Goal: Information Seeking & Learning: Learn about a topic

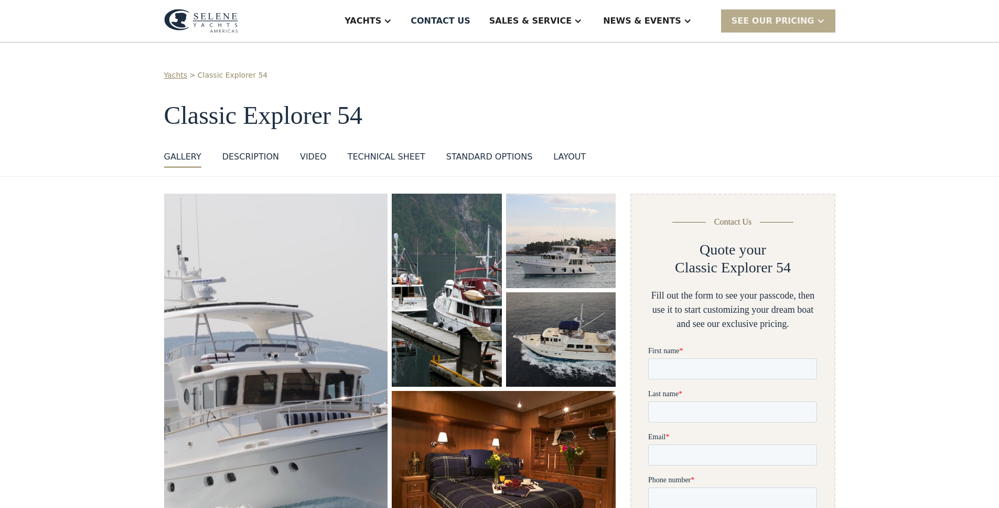
click at [369, 157] on div "Technical sheet" at bounding box center [387, 157] width 78 height 13
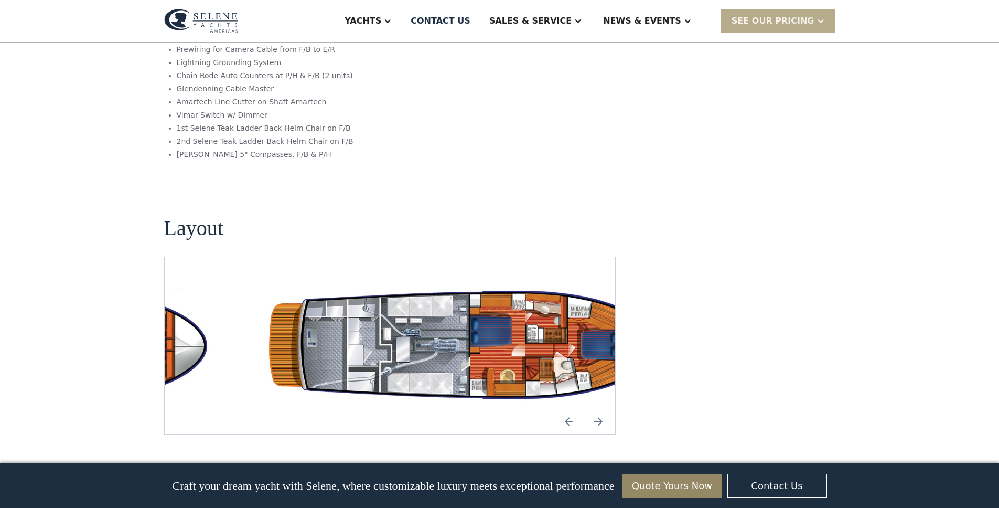
scroll to position [1782, 0]
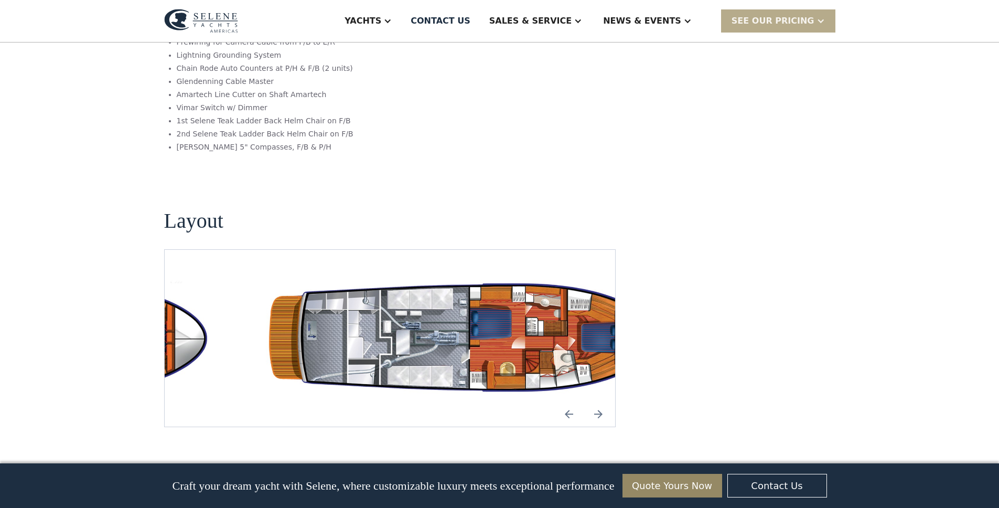
click at [568, 401] on img "Previous slide" at bounding box center [569, 413] width 25 height 25
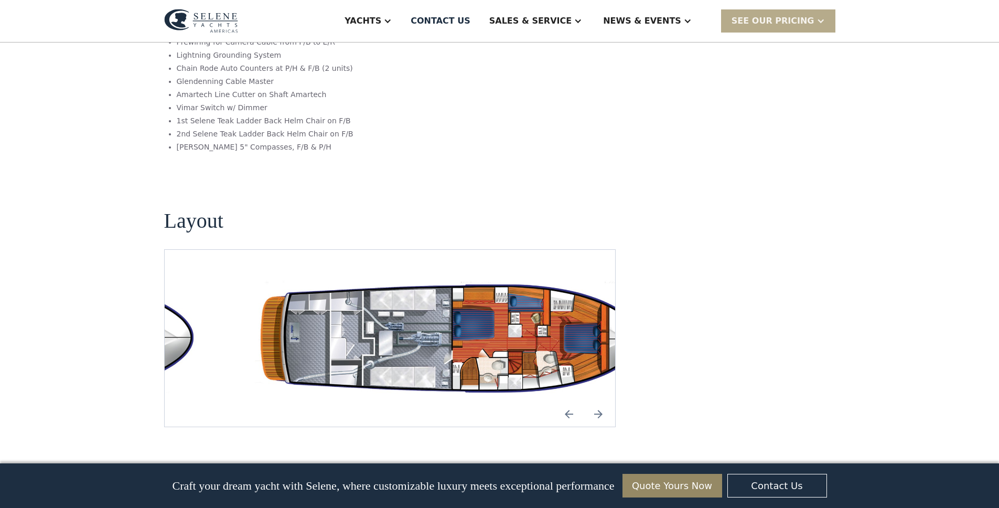
click at [596, 401] on img "Next slide" at bounding box center [598, 413] width 25 height 25
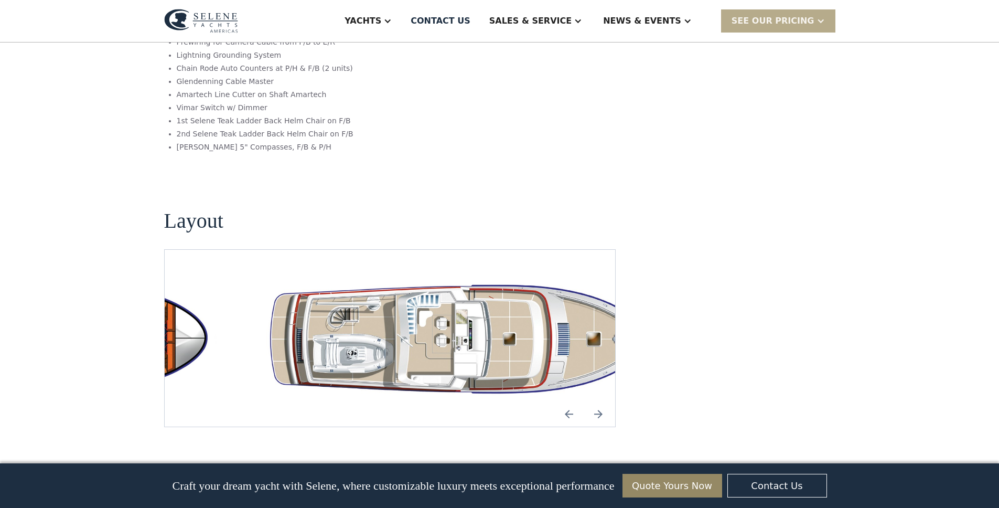
click at [571, 401] on img "Previous slide" at bounding box center [569, 413] width 25 height 25
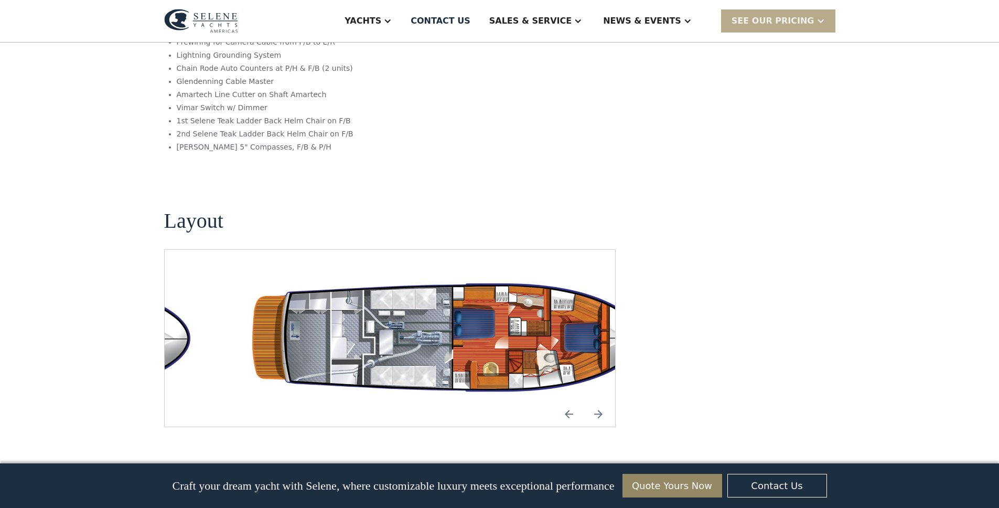
click at [571, 401] on img "Previous slide" at bounding box center [569, 413] width 25 height 25
click at [594, 401] on img "Next slide" at bounding box center [598, 413] width 25 height 25
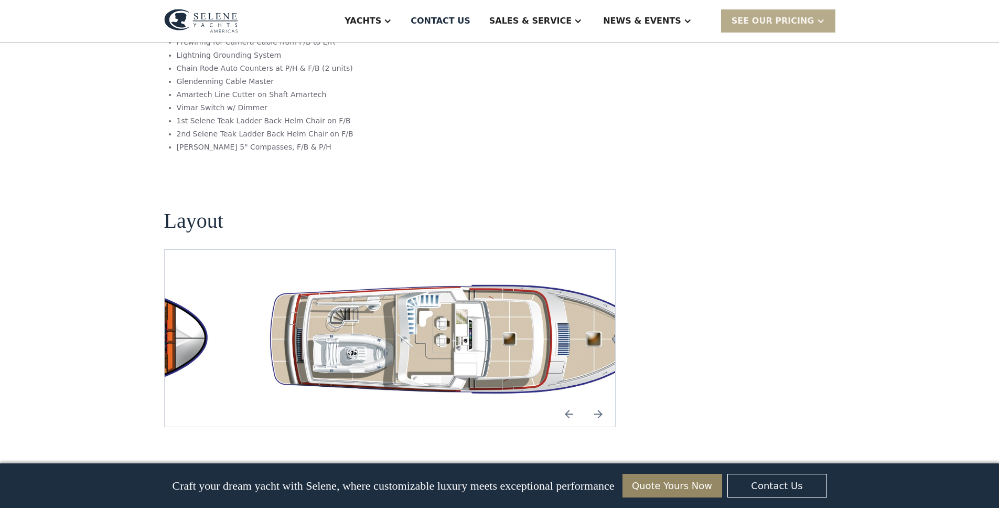
click at [560, 401] on img "Previous slide" at bounding box center [569, 413] width 25 height 25
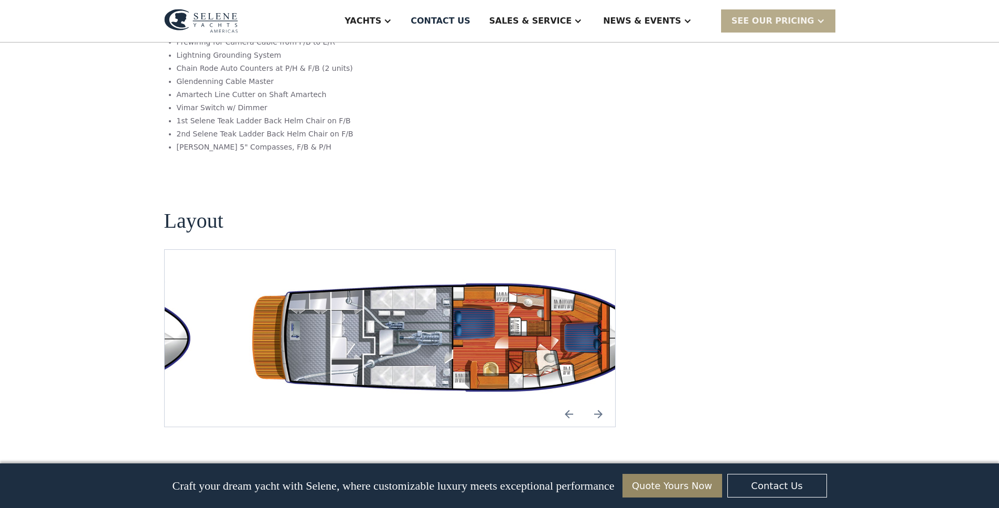
click at [464, 275] on img "open lightbox" at bounding box center [457, 338] width 434 height 126
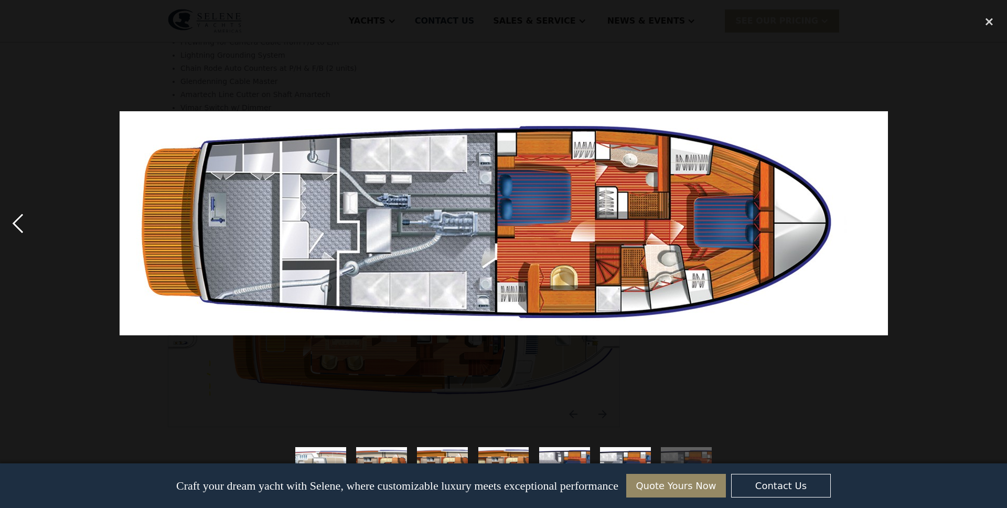
click at [16, 231] on div "previous image" at bounding box center [18, 223] width 36 height 427
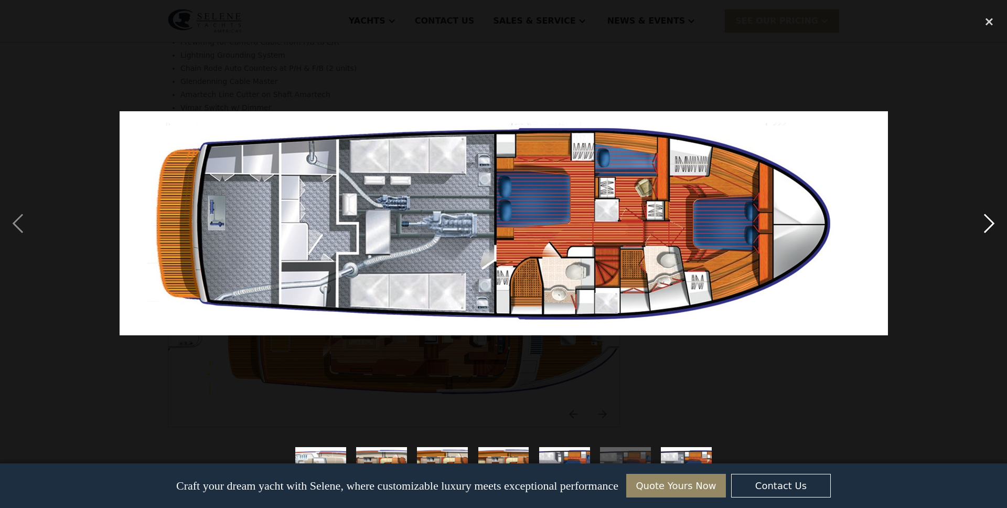
click at [991, 225] on div "next image" at bounding box center [990, 223] width 36 height 427
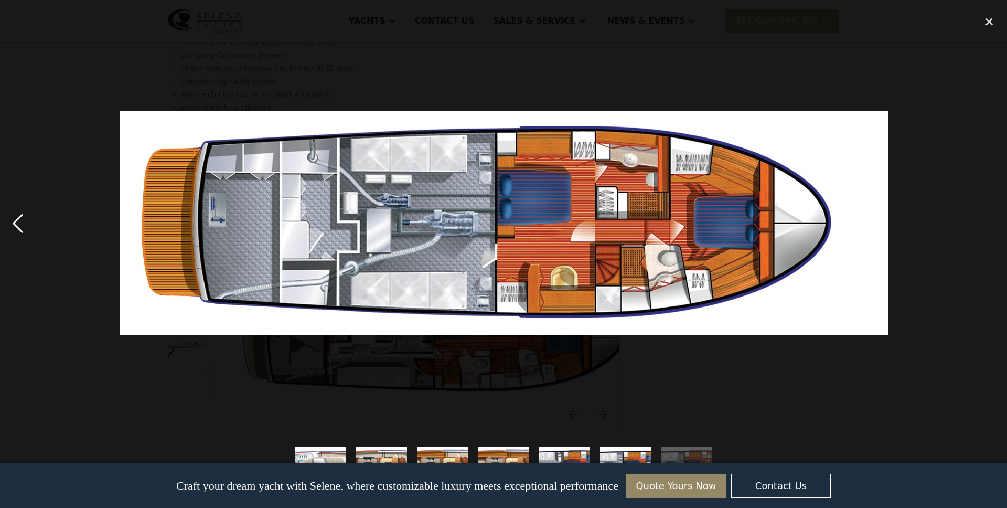
click at [12, 221] on div "previous image" at bounding box center [18, 223] width 36 height 427
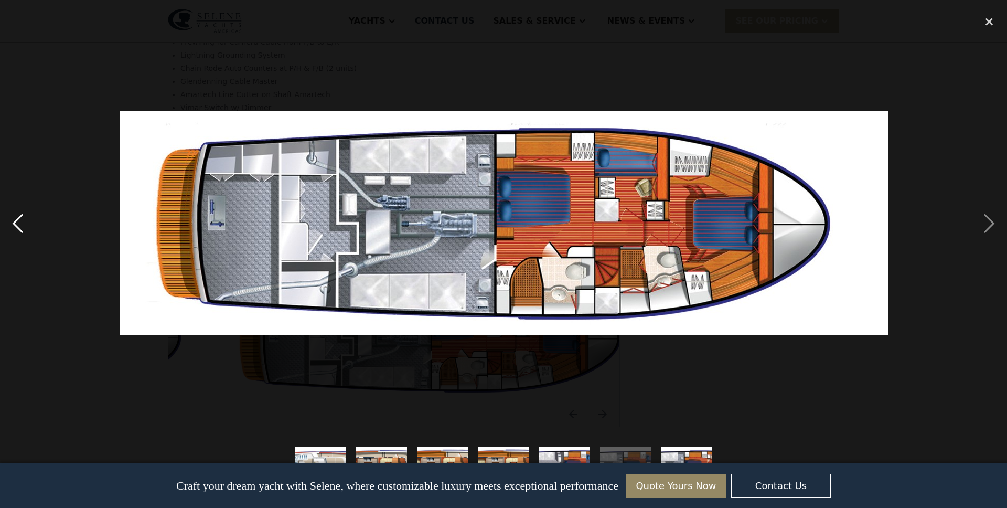
click at [12, 221] on div "previous image" at bounding box center [18, 223] width 36 height 427
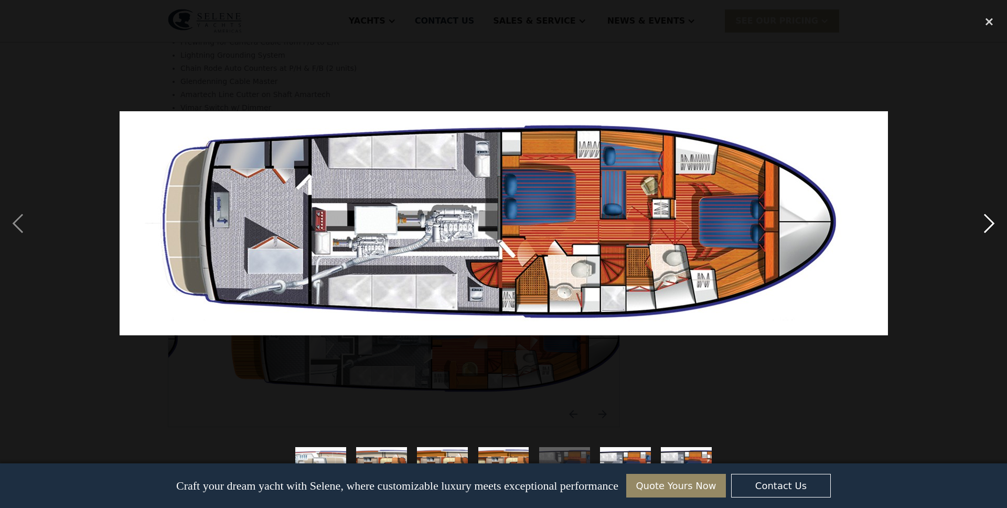
click at [996, 228] on div "next image" at bounding box center [990, 223] width 36 height 427
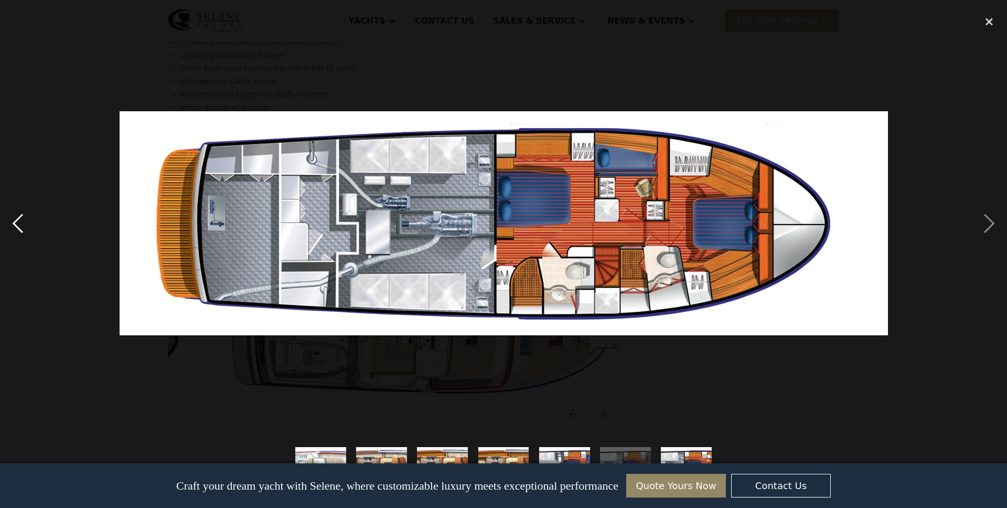
click at [14, 224] on div "previous image" at bounding box center [18, 223] width 36 height 427
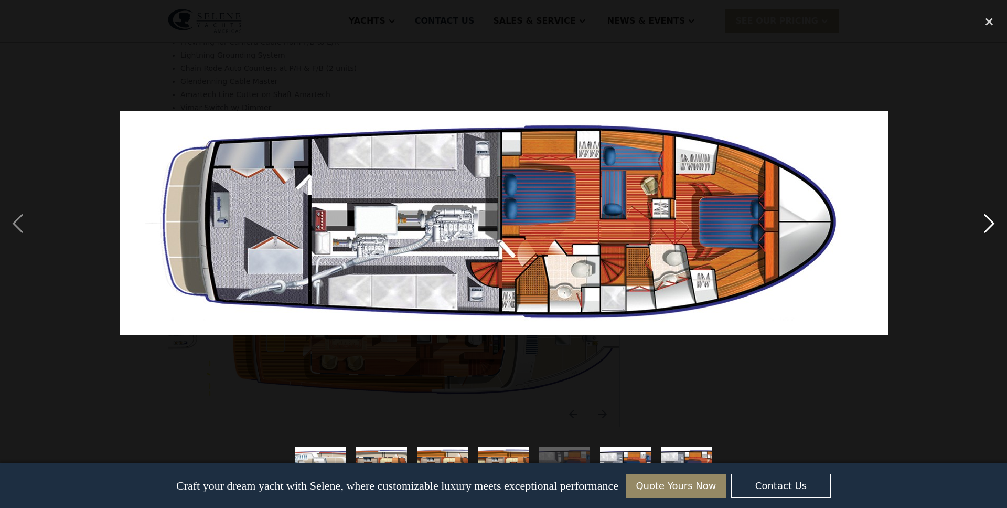
click at [995, 223] on div "next image" at bounding box center [990, 223] width 36 height 427
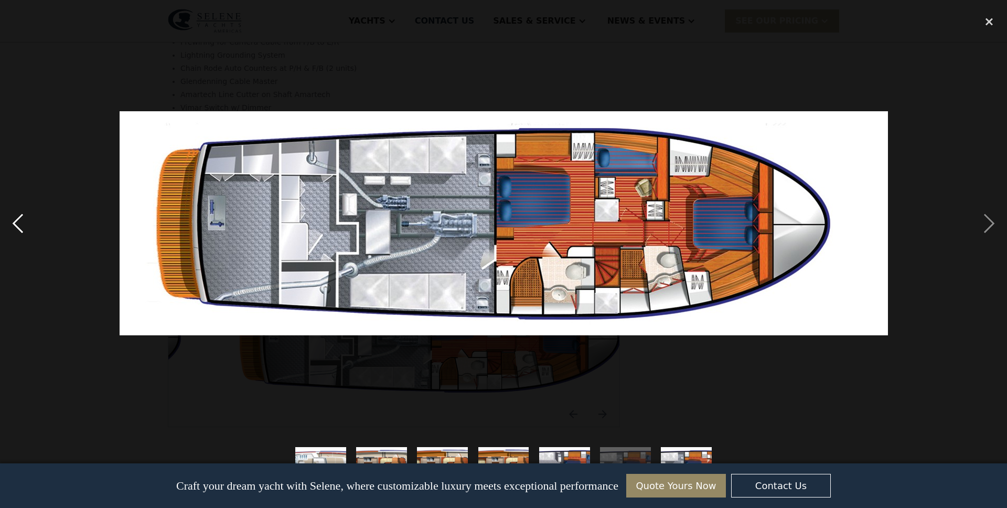
click at [18, 223] on div "previous image" at bounding box center [18, 223] width 36 height 427
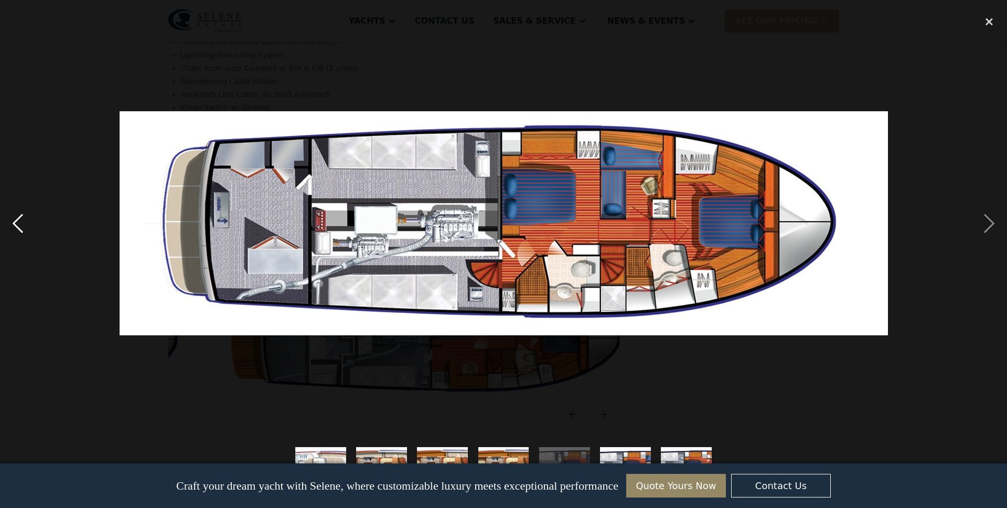
click at [18, 222] on div "previous image" at bounding box center [18, 223] width 36 height 427
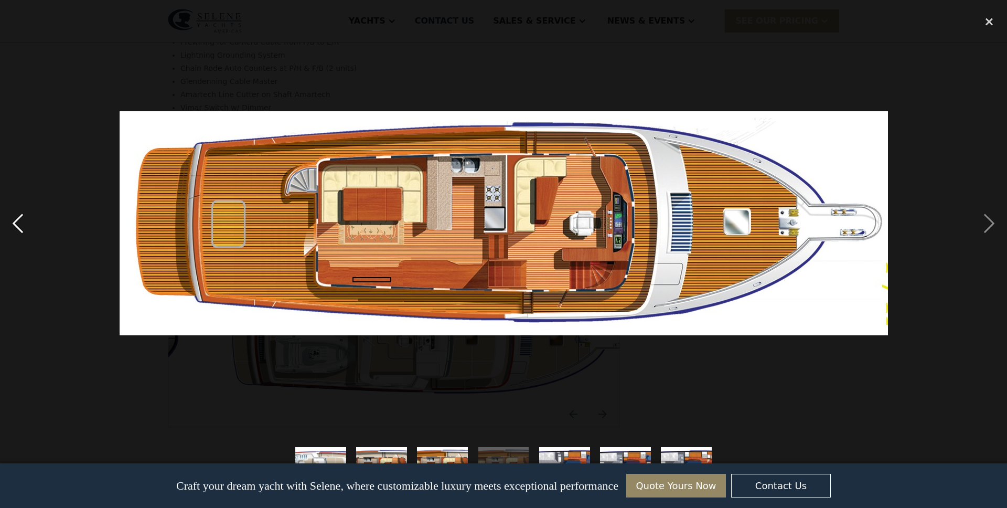
click at [19, 222] on div "previous image" at bounding box center [18, 223] width 36 height 427
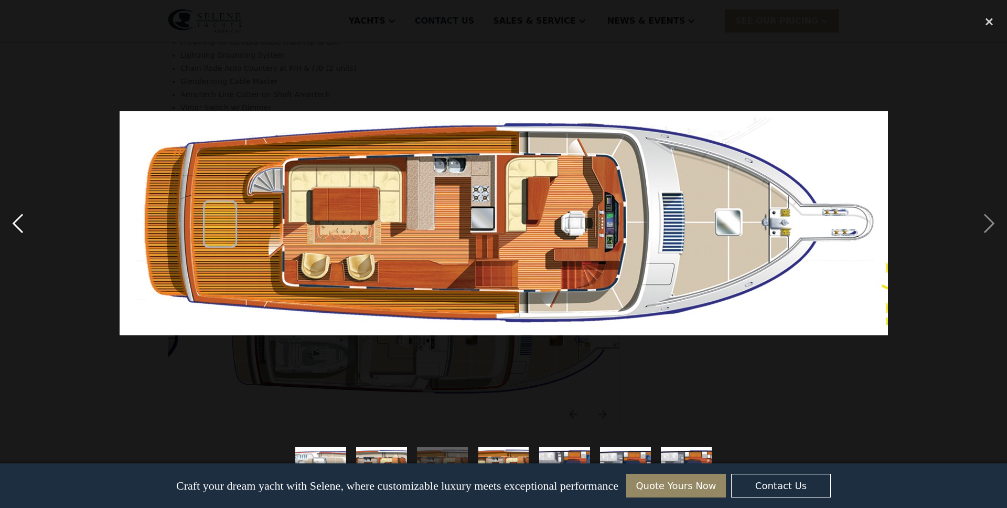
click at [19, 222] on div "previous image" at bounding box center [18, 223] width 36 height 427
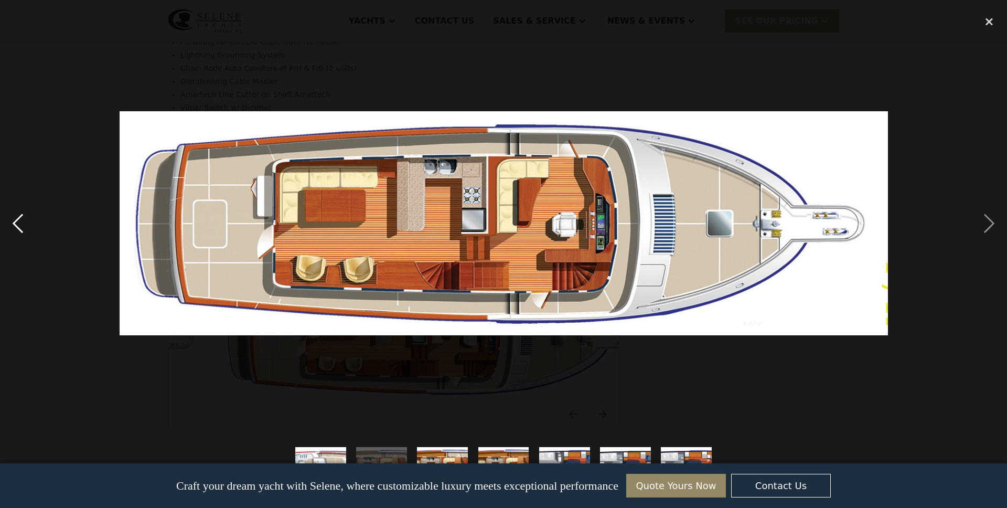
click at [19, 222] on div "previous image" at bounding box center [18, 223] width 36 height 427
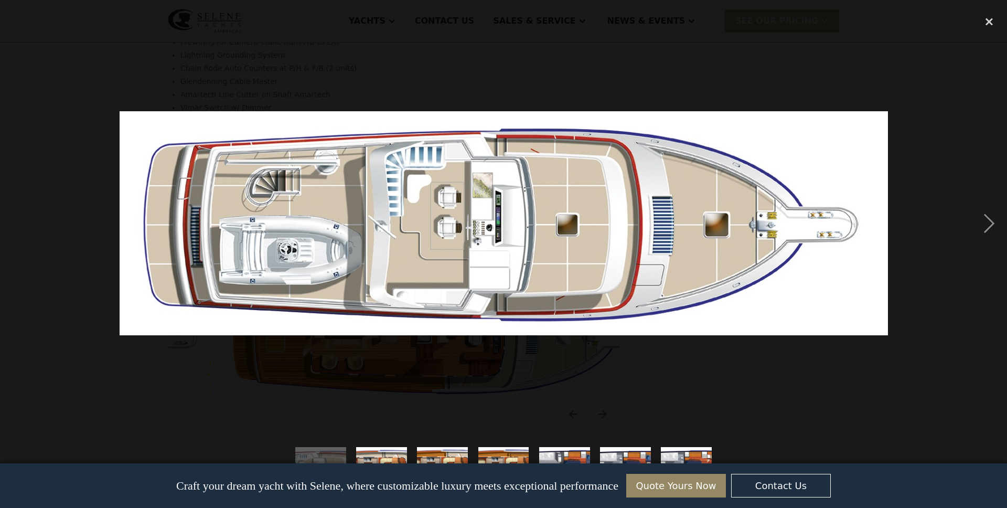
click at [19, 222] on div "previous image" at bounding box center [18, 223] width 36 height 427
click at [991, 18] on div "close lightbox" at bounding box center [990, 21] width 36 height 23
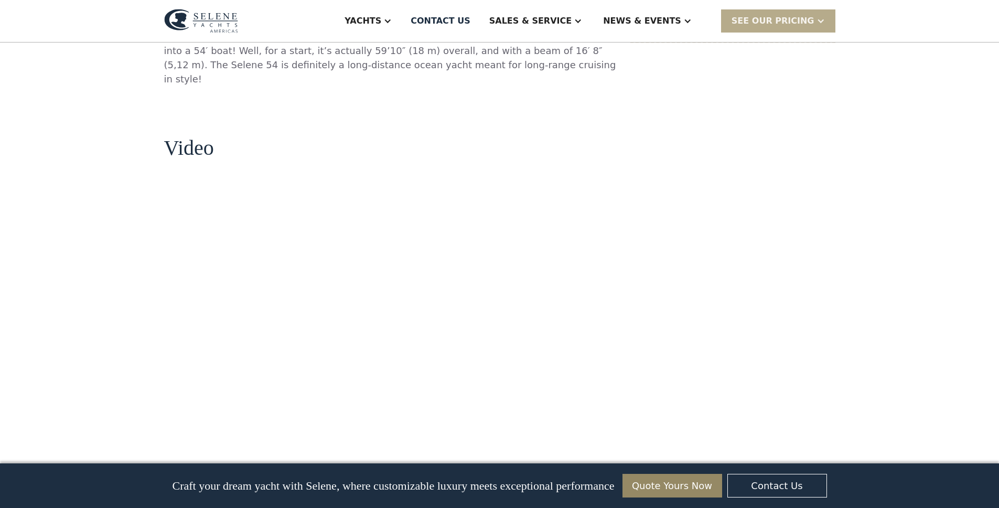
scroll to position [817, 0]
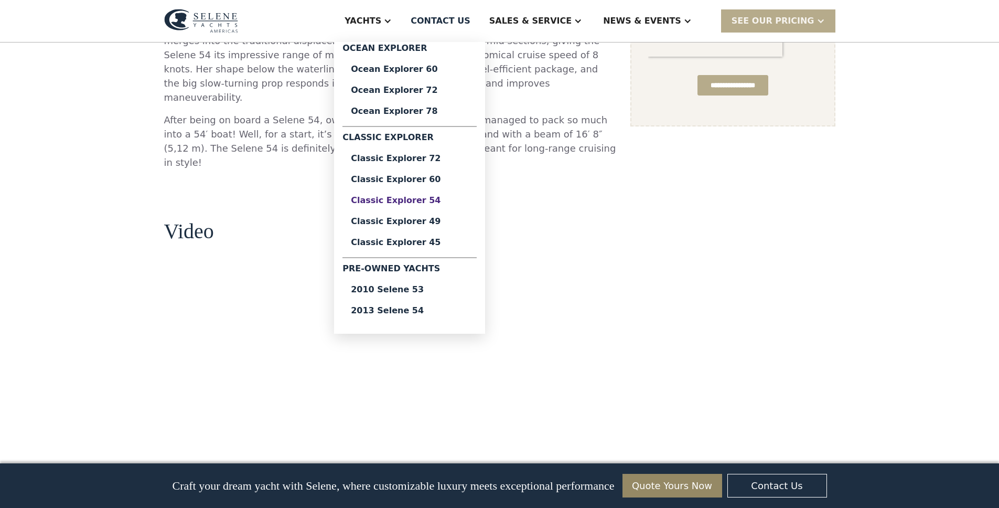
click at [443, 199] on div "Classic Explorer 54" at bounding box center [410, 200] width 118 height 8
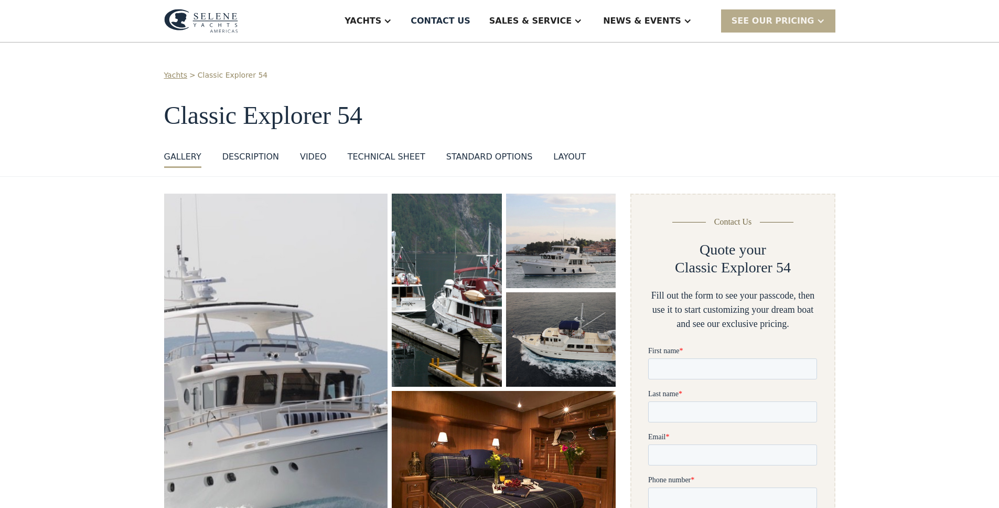
click at [453, 284] on img "open lightbox" at bounding box center [447, 290] width 114 height 200
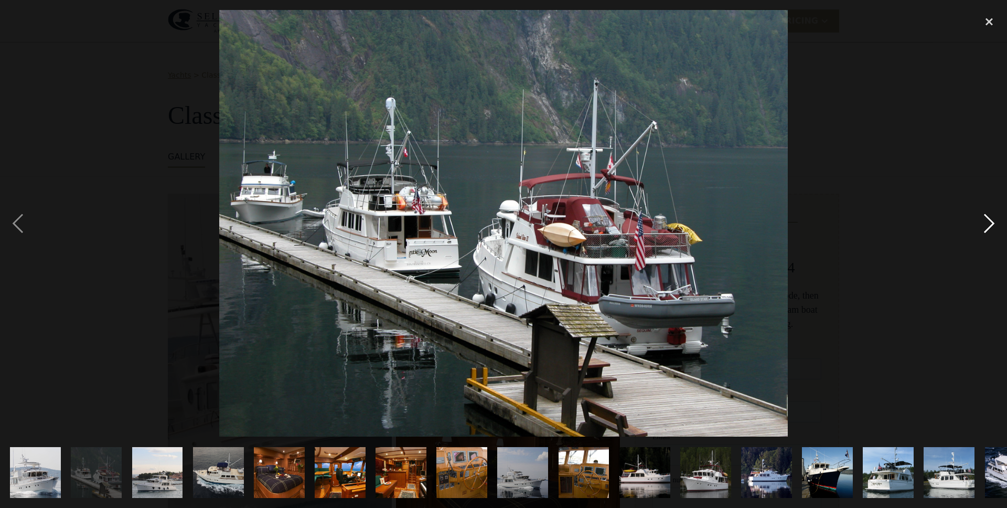
click at [991, 225] on div "next image" at bounding box center [990, 223] width 36 height 427
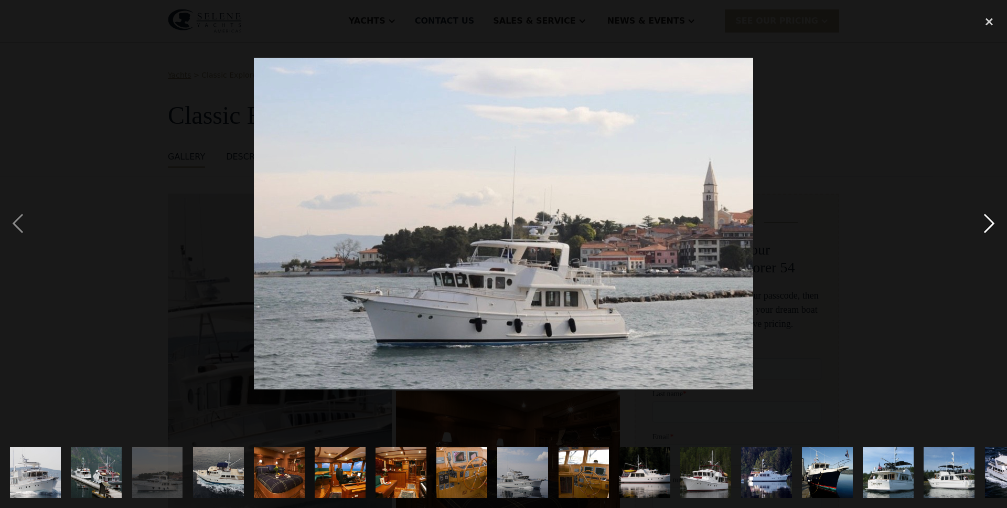
click at [991, 225] on div "next image" at bounding box center [990, 223] width 36 height 427
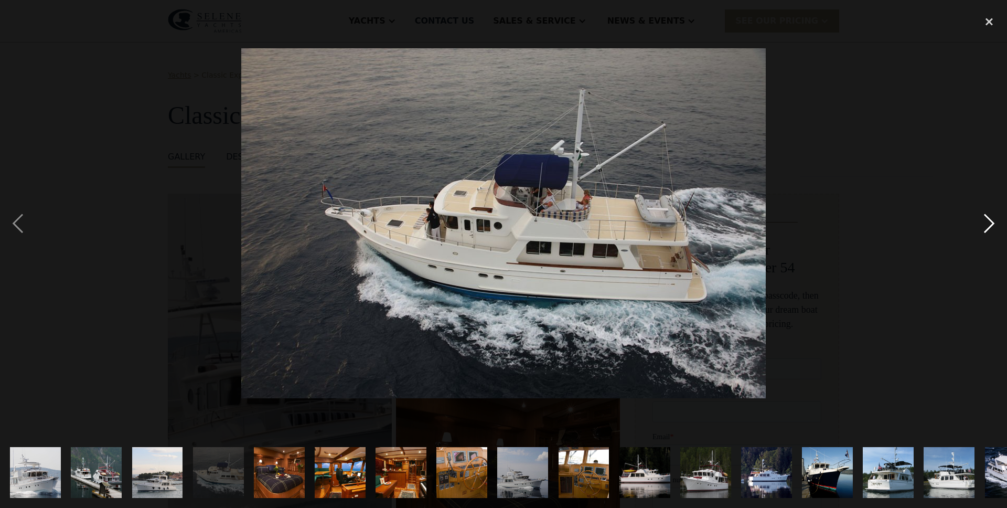
click at [991, 225] on div "next image" at bounding box center [990, 223] width 36 height 427
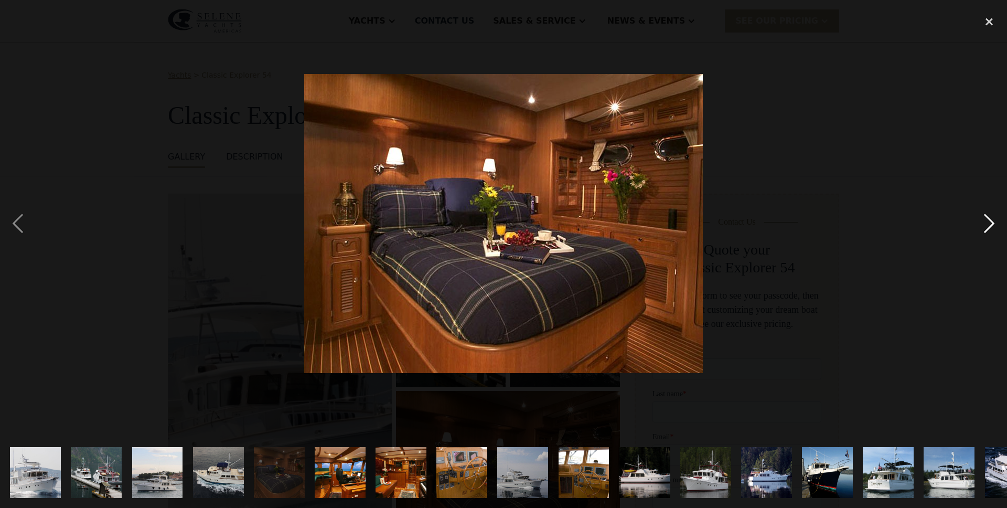
click at [991, 225] on div "next image" at bounding box center [990, 223] width 36 height 427
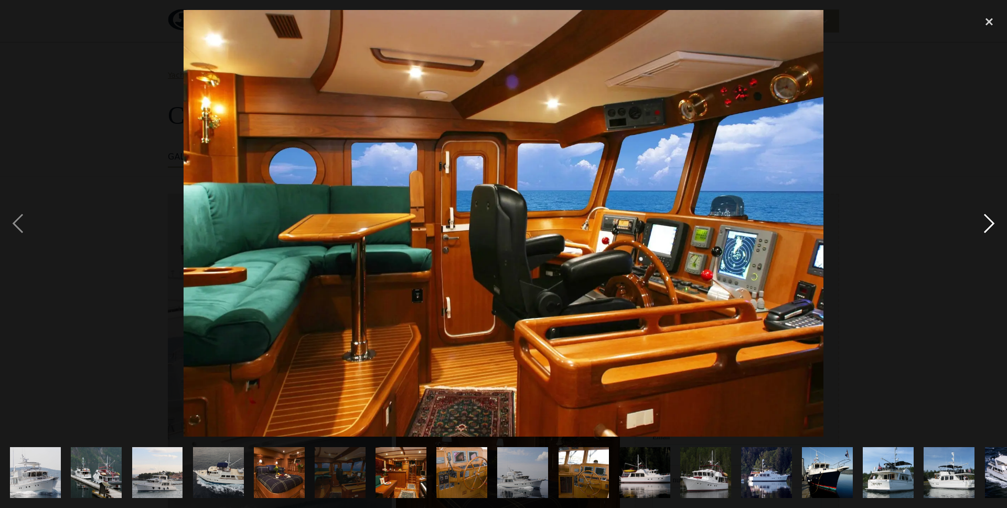
click at [991, 225] on div "next image" at bounding box center [990, 223] width 36 height 427
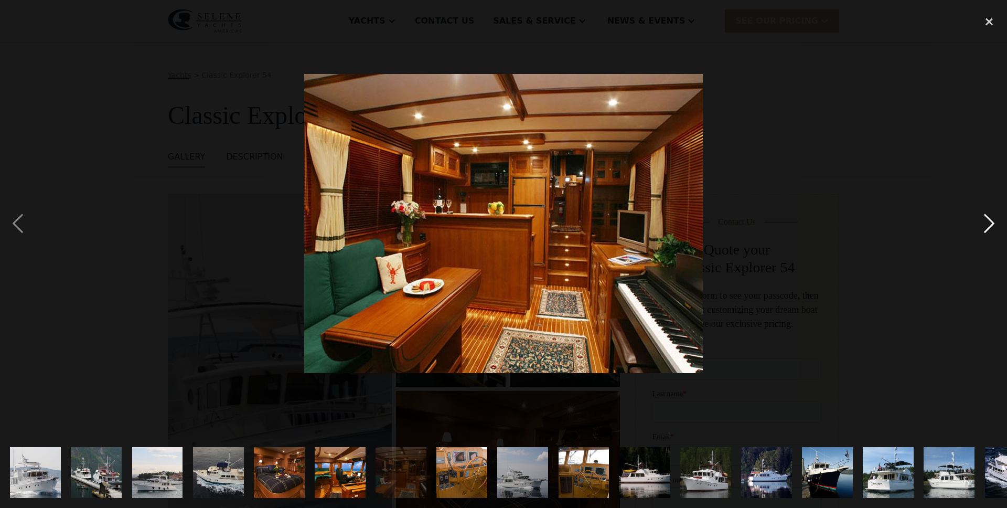
click at [991, 225] on div "next image" at bounding box center [990, 223] width 36 height 427
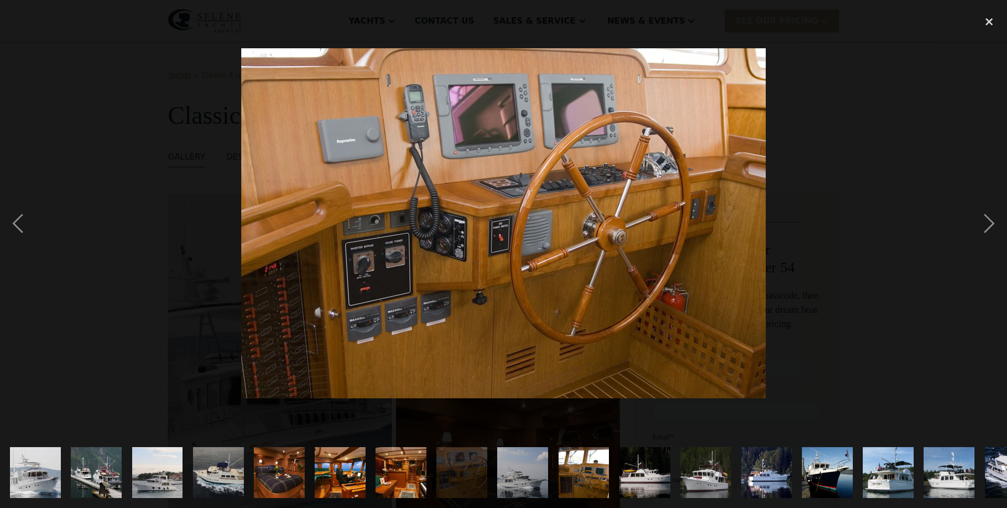
click at [46, 212] on div at bounding box center [503, 223] width 1007 height 427
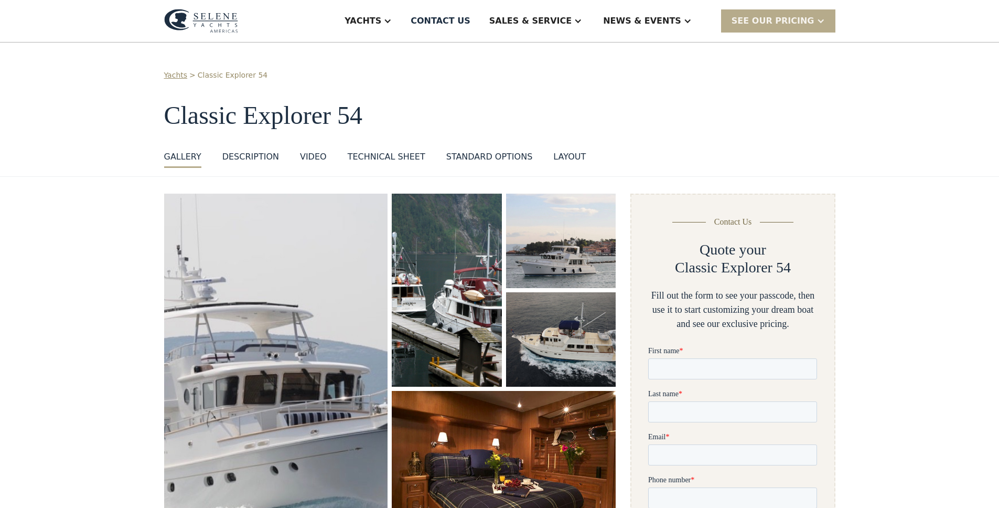
click at [461, 302] on img "open lightbox" at bounding box center [447, 289] width 112 height 197
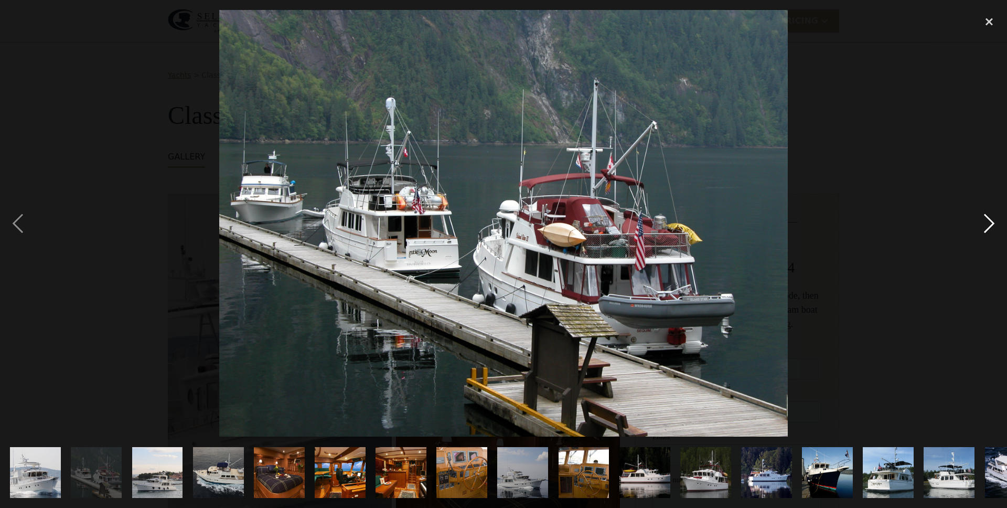
click at [986, 227] on div "next image" at bounding box center [990, 223] width 36 height 427
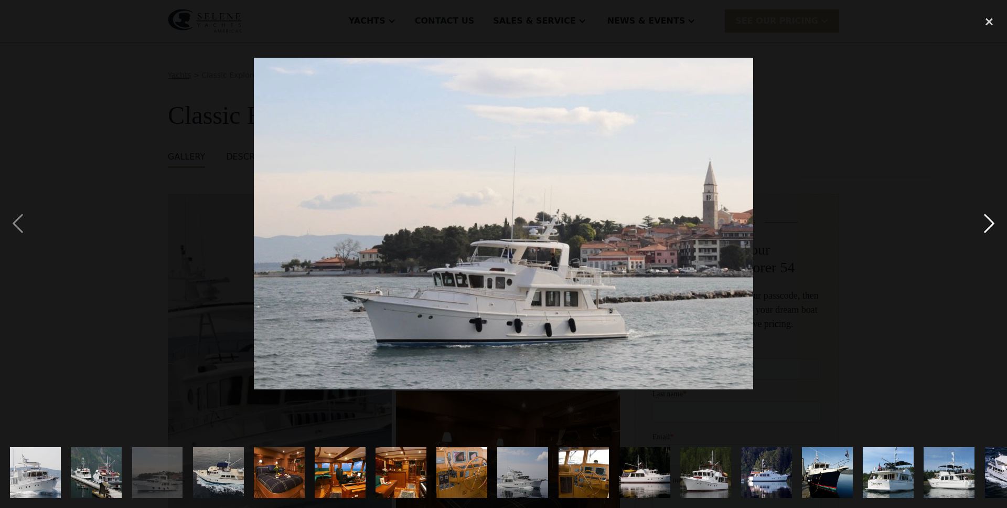
click at [986, 227] on div "next image" at bounding box center [990, 223] width 36 height 427
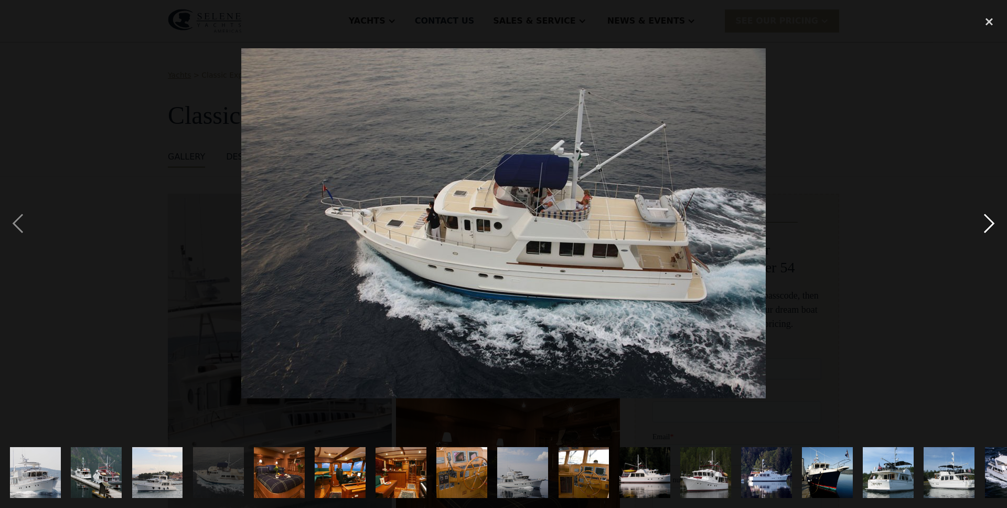
click at [986, 227] on div "next image" at bounding box center [990, 223] width 36 height 427
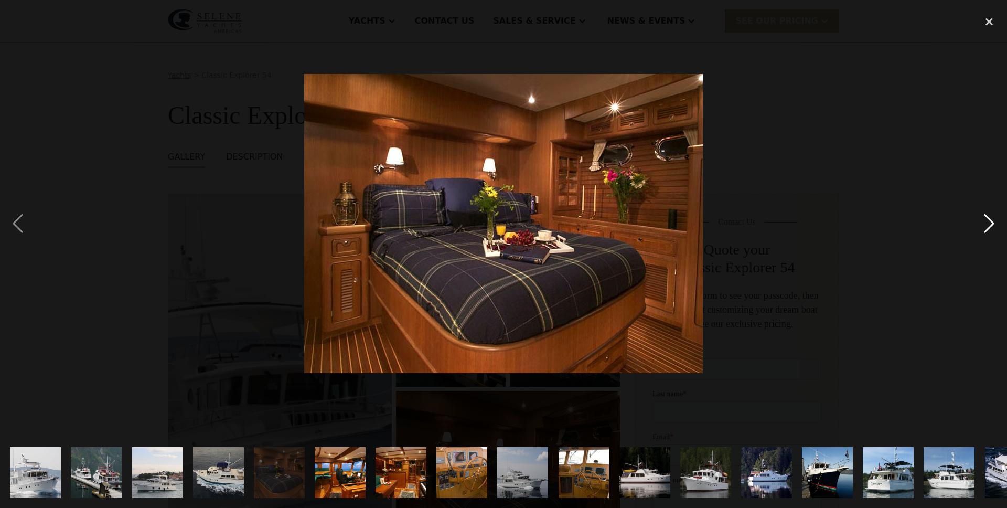
click at [986, 227] on div "next image" at bounding box center [990, 223] width 36 height 427
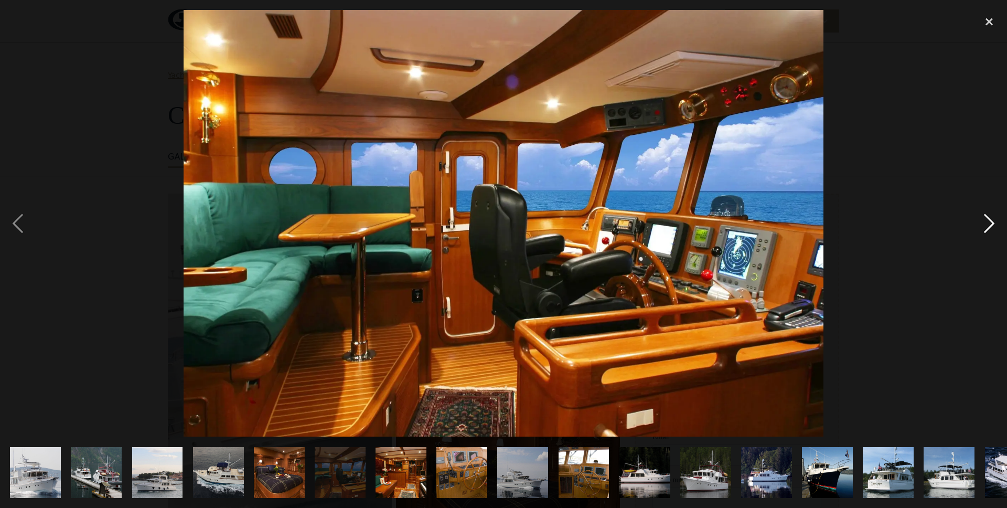
click at [986, 227] on div "next image" at bounding box center [990, 223] width 36 height 427
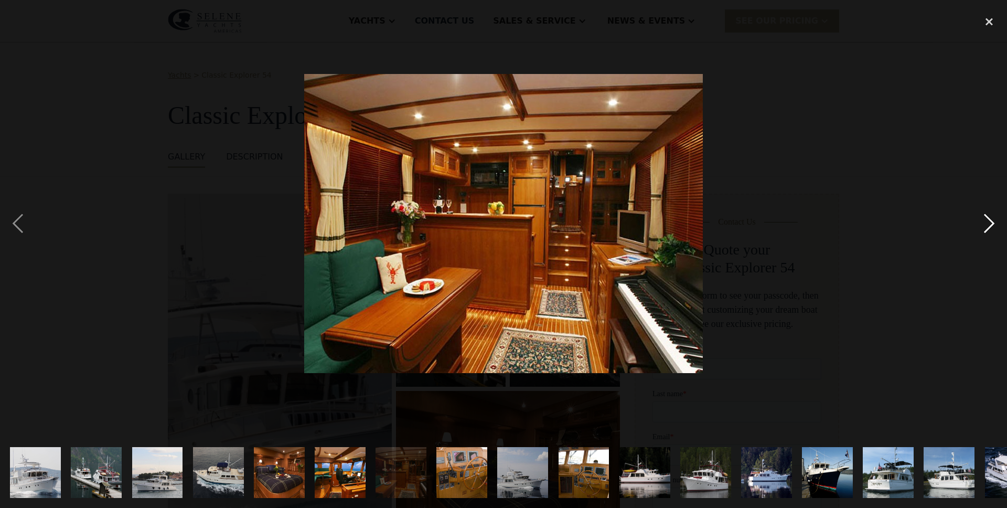
click at [986, 227] on div "next image" at bounding box center [990, 223] width 36 height 427
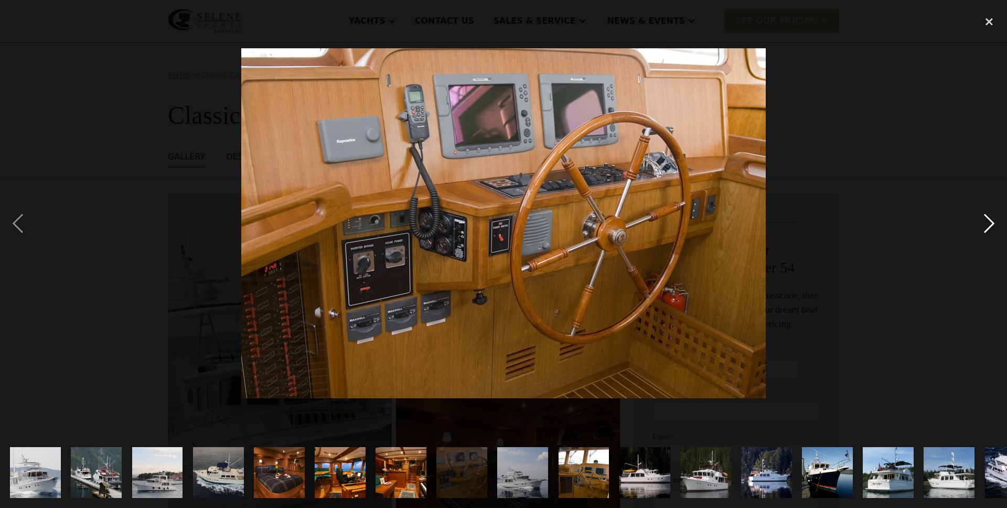
click at [986, 227] on div "next image" at bounding box center [990, 223] width 36 height 427
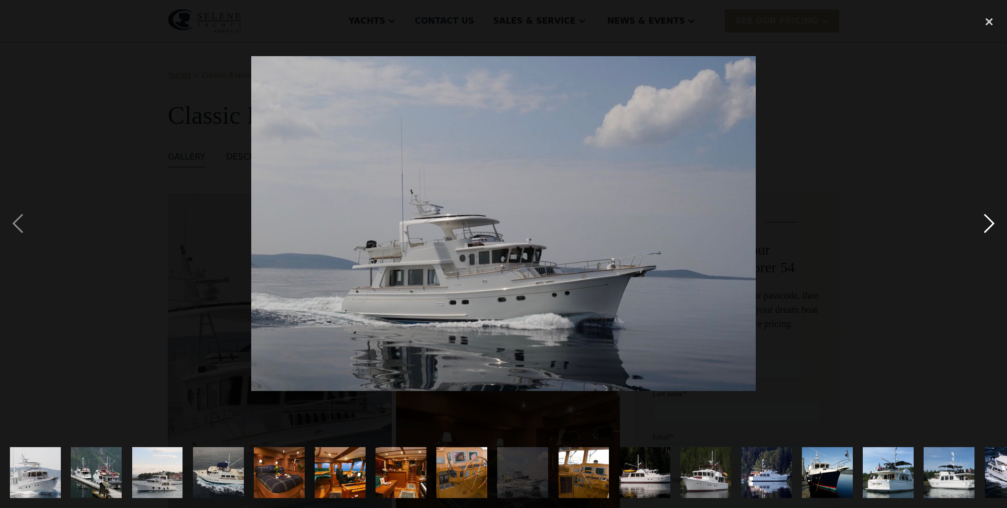
click at [986, 227] on div "next image" at bounding box center [990, 223] width 36 height 427
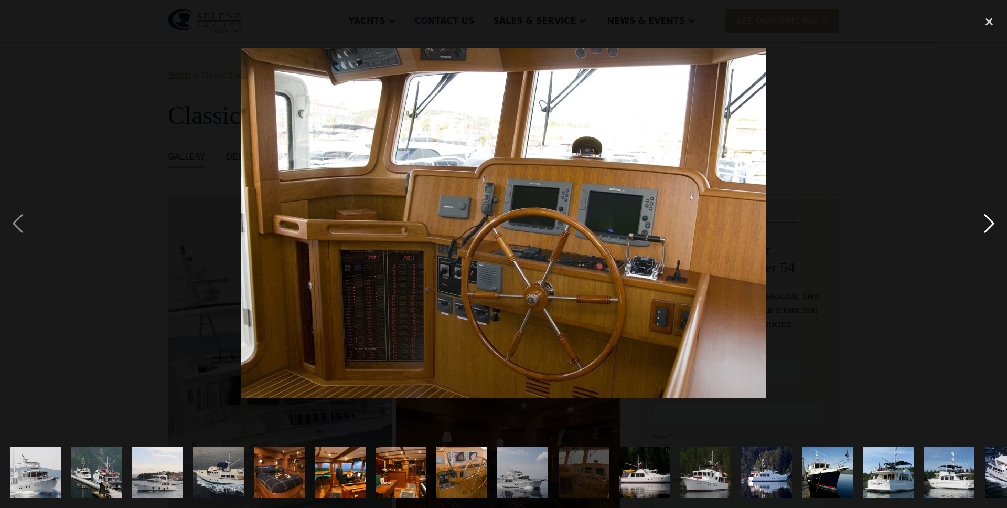
click at [986, 227] on div "next image" at bounding box center [990, 223] width 36 height 427
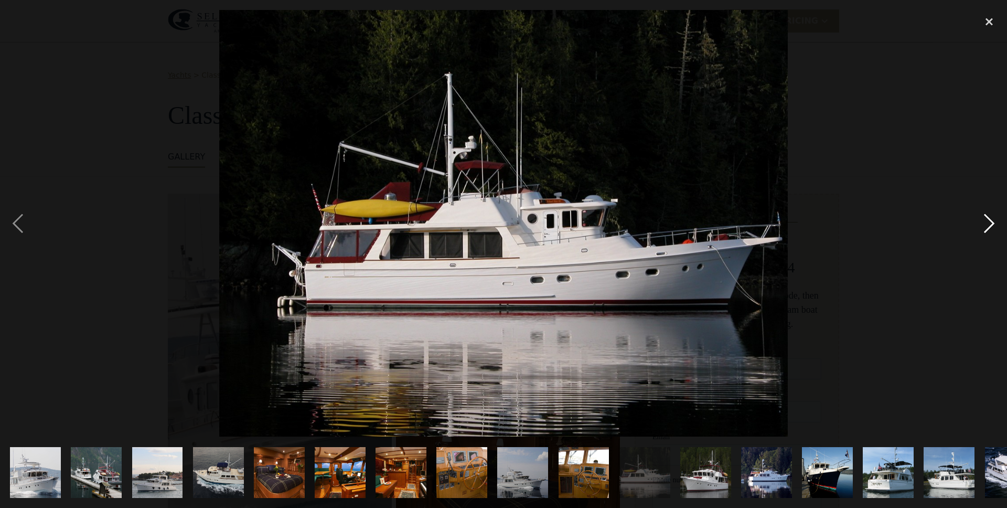
click at [986, 227] on div "next image" at bounding box center [990, 223] width 36 height 427
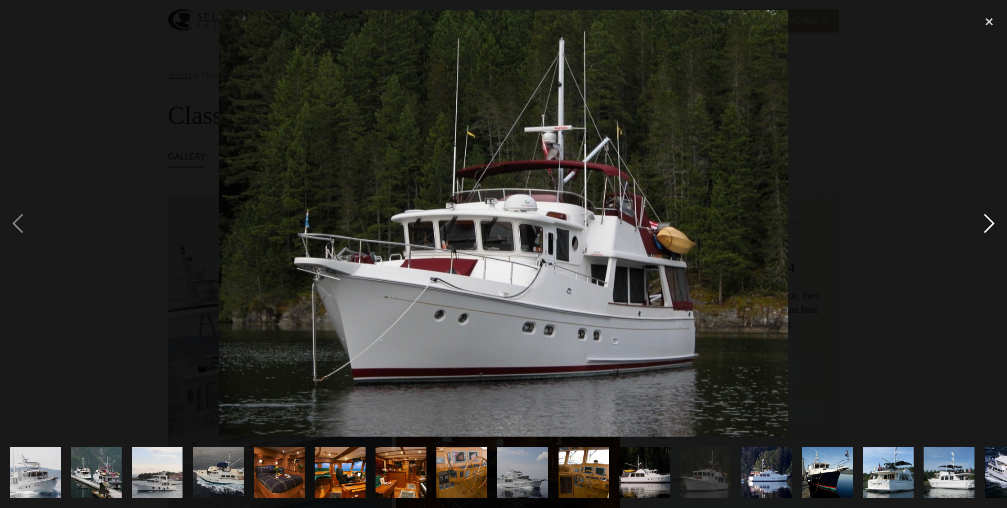
click at [986, 227] on div "next image" at bounding box center [990, 223] width 36 height 427
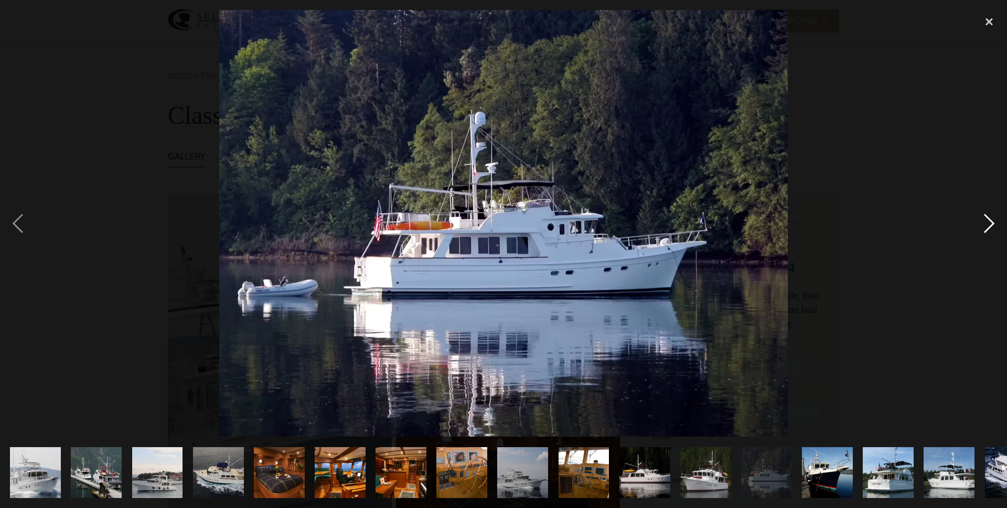
click at [986, 227] on div "next image" at bounding box center [990, 223] width 36 height 427
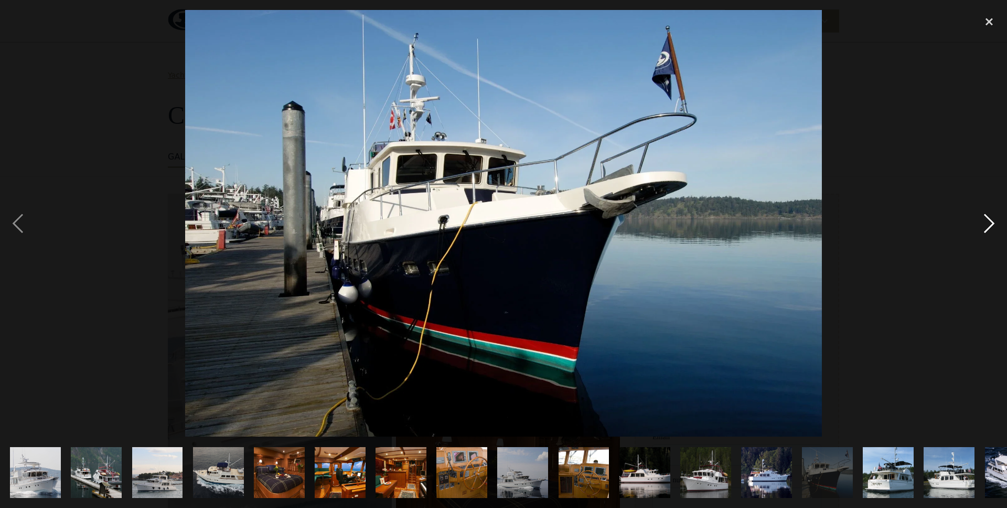
click at [986, 227] on div "next image" at bounding box center [990, 223] width 36 height 427
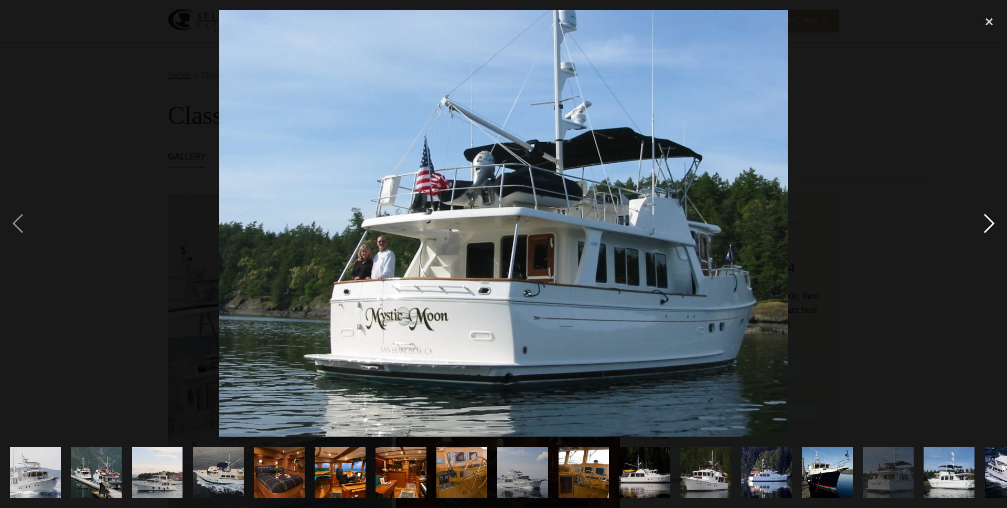
click at [986, 227] on div "next image" at bounding box center [990, 223] width 36 height 427
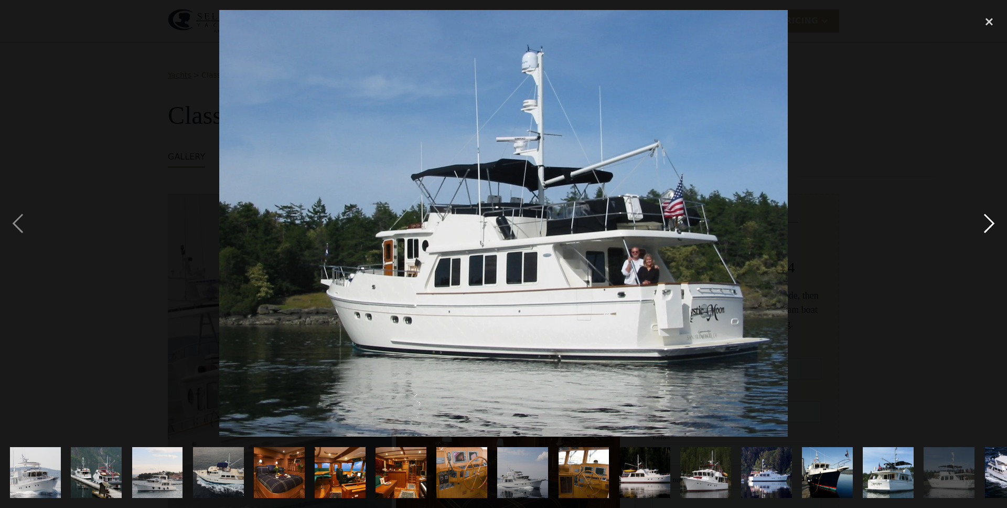
click at [986, 227] on div "next image" at bounding box center [990, 223] width 36 height 427
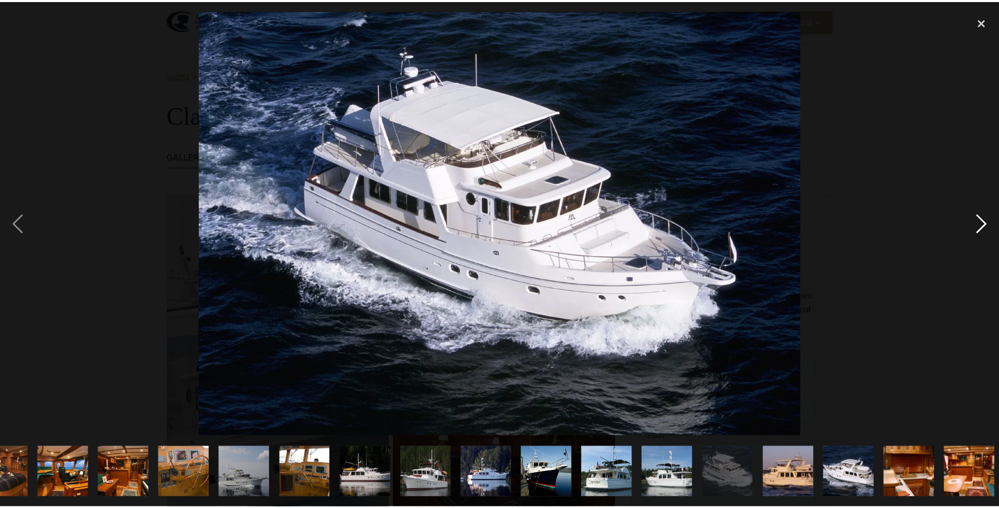
scroll to position [0, 282]
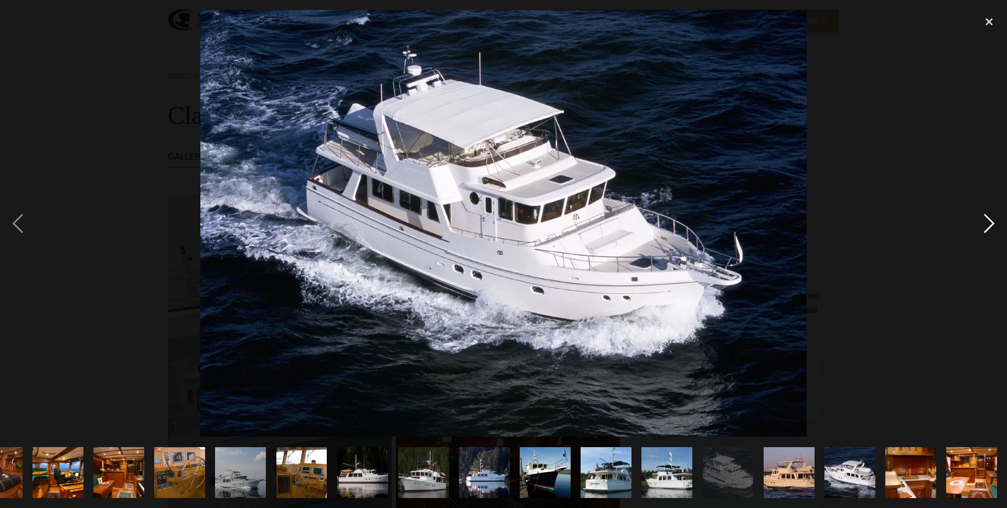
click at [986, 227] on div "next image" at bounding box center [990, 223] width 36 height 427
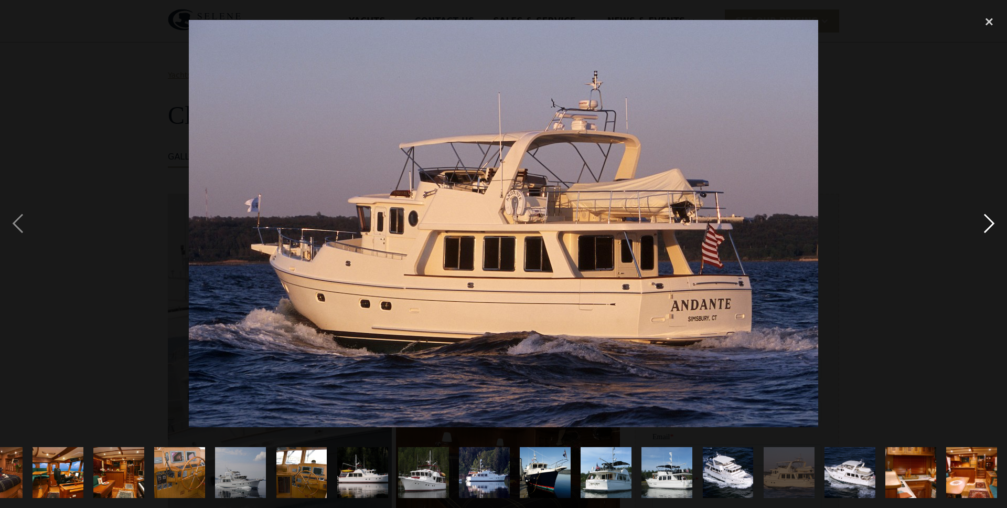
click at [986, 227] on div "next image" at bounding box center [990, 223] width 36 height 427
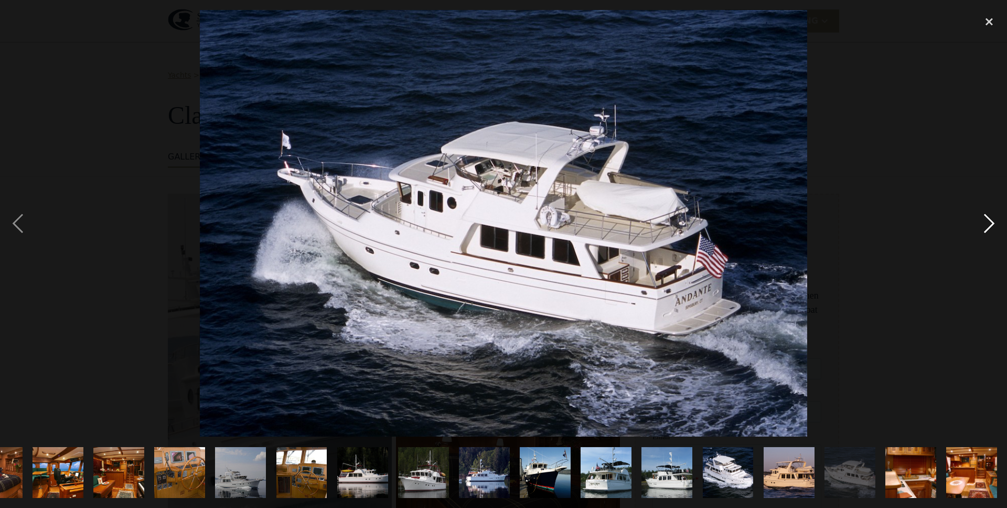
click at [986, 227] on div "next image" at bounding box center [990, 223] width 36 height 427
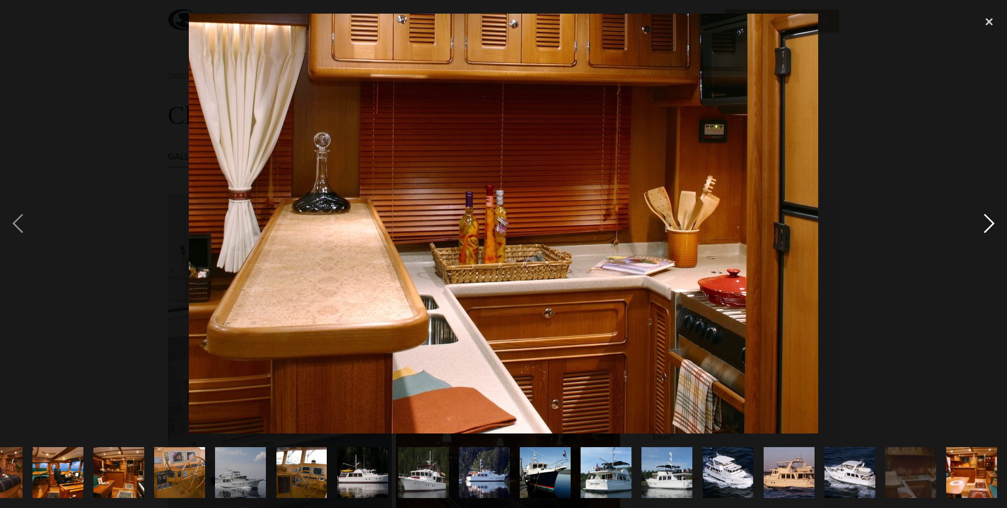
click at [986, 227] on div "next image" at bounding box center [990, 223] width 36 height 427
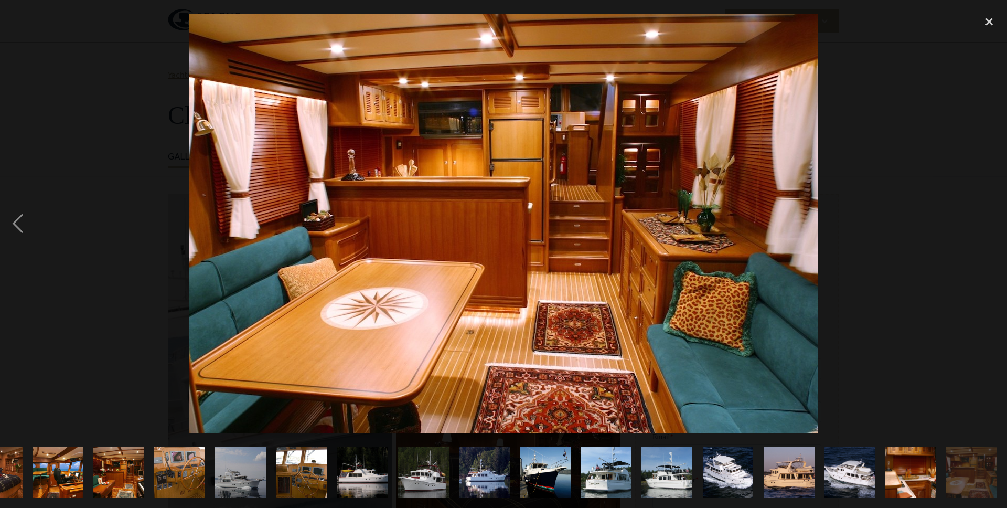
click at [986, 227] on div "next image" at bounding box center [990, 223] width 36 height 427
click at [986, 20] on div "close lightbox" at bounding box center [990, 21] width 36 height 23
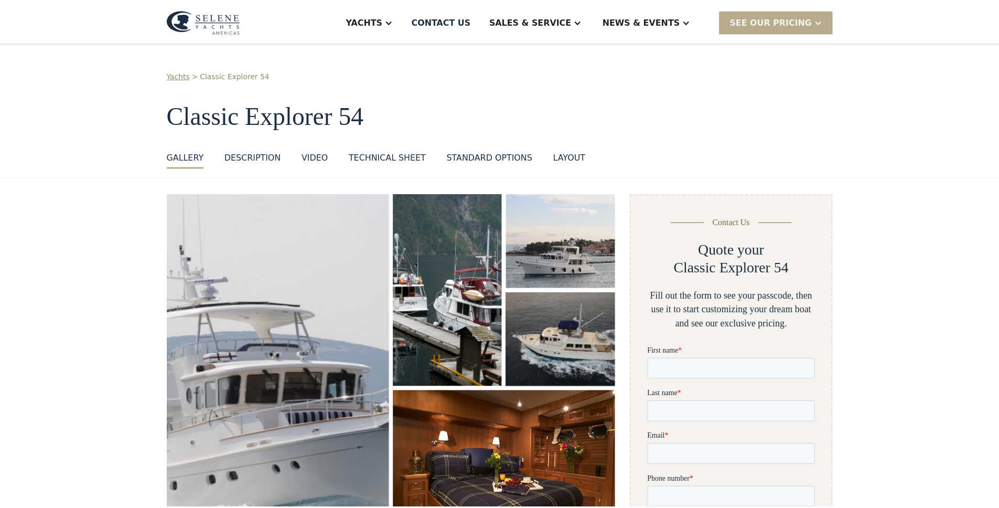
scroll to position [0, 0]
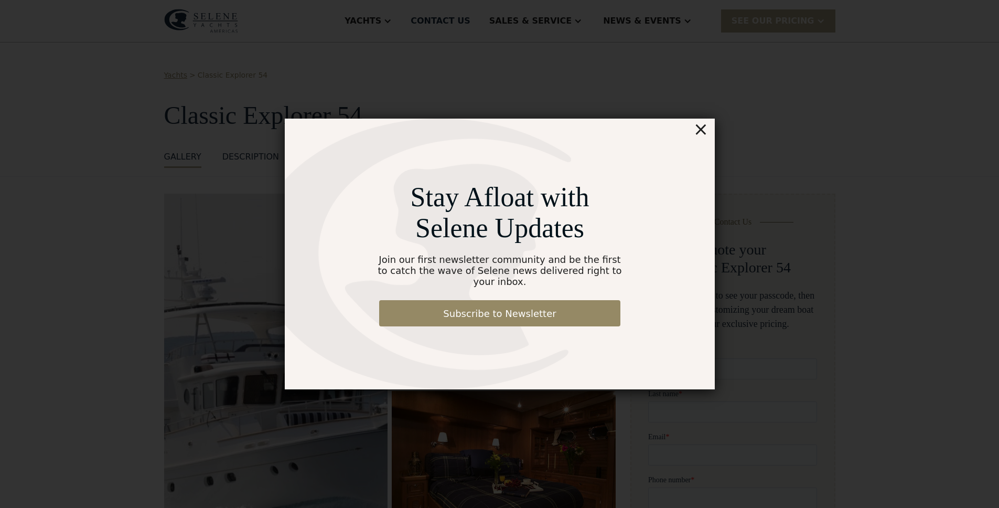
click at [706, 136] on div "×" at bounding box center [700, 129] width 15 height 21
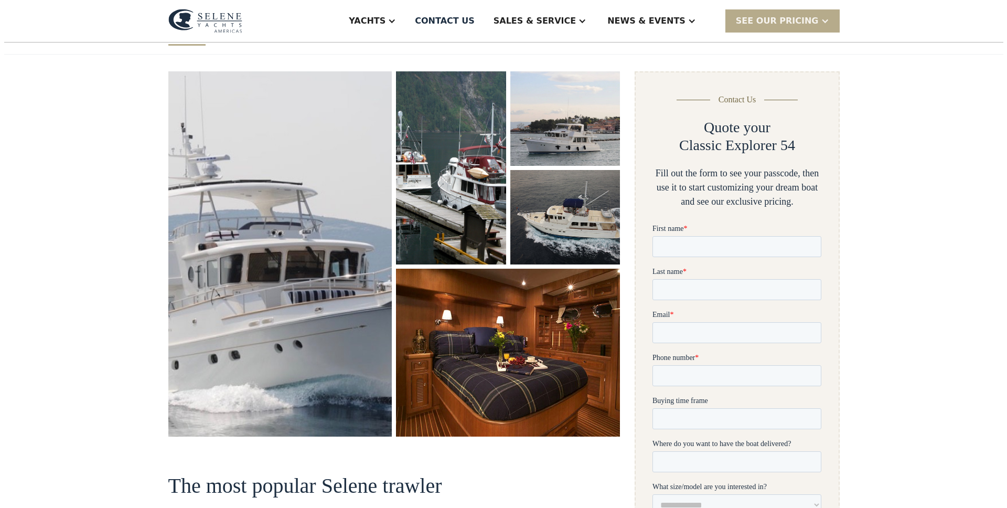
scroll to position [99, 0]
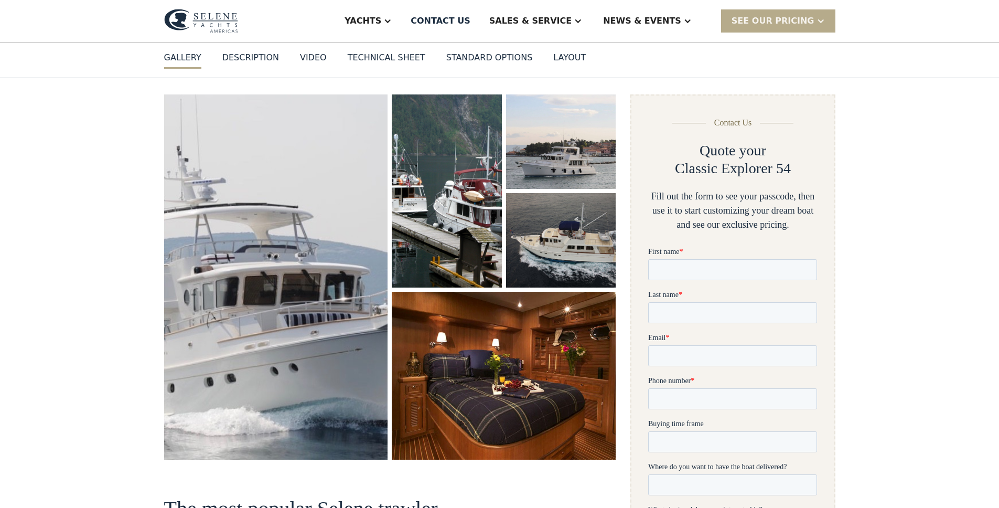
click at [537, 334] on img "open lightbox" at bounding box center [504, 375] width 228 height 171
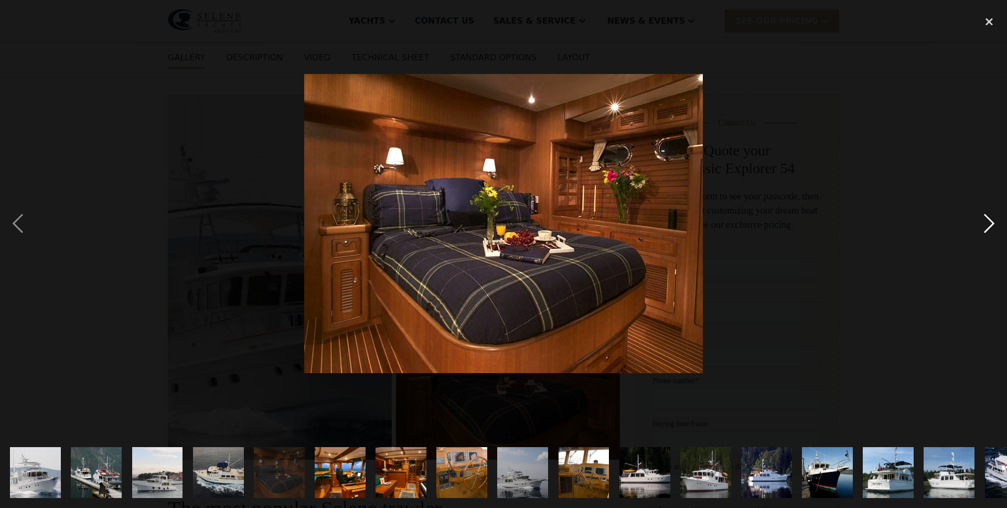
click at [985, 225] on div "next image" at bounding box center [990, 223] width 36 height 427
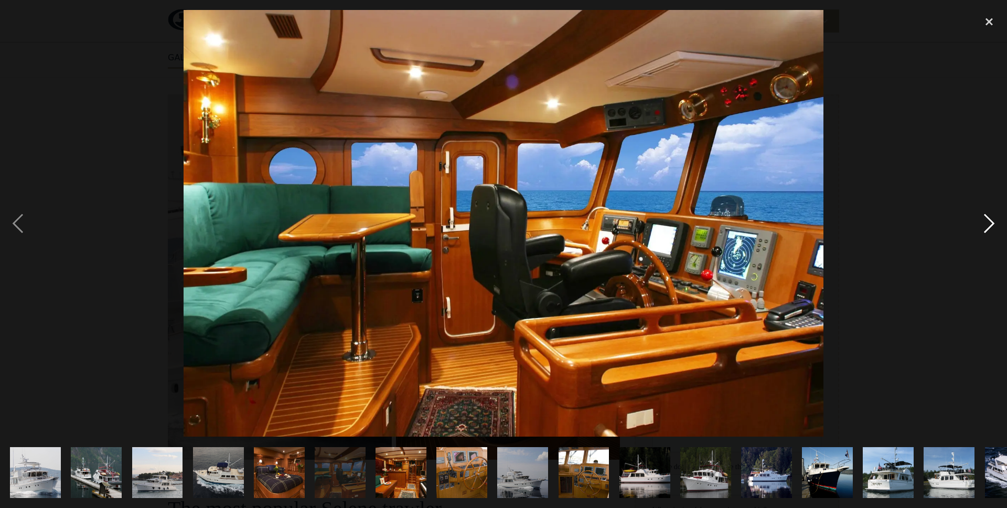
click at [985, 225] on div "next image" at bounding box center [990, 223] width 36 height 427
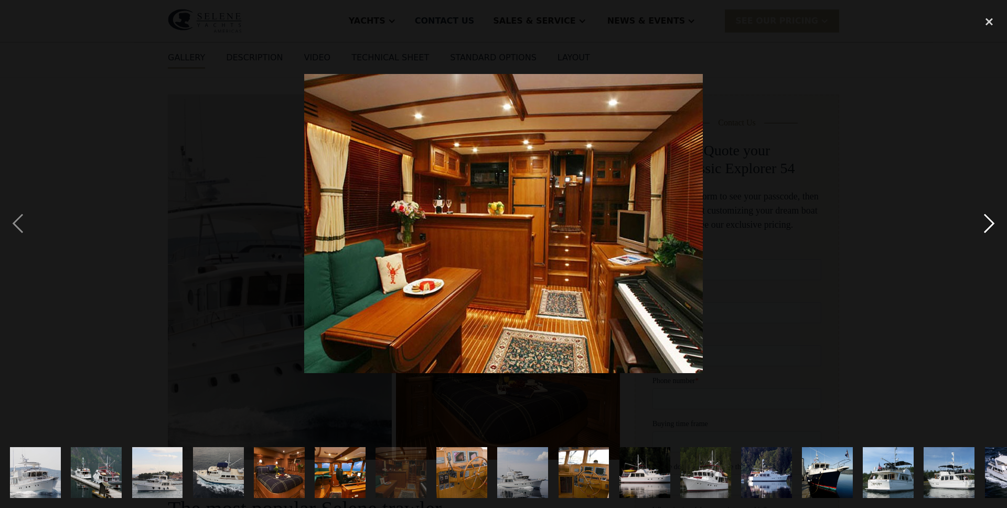
click at [985, 225] on div "next image" at bounding box center [990, 223] width 36 height 427
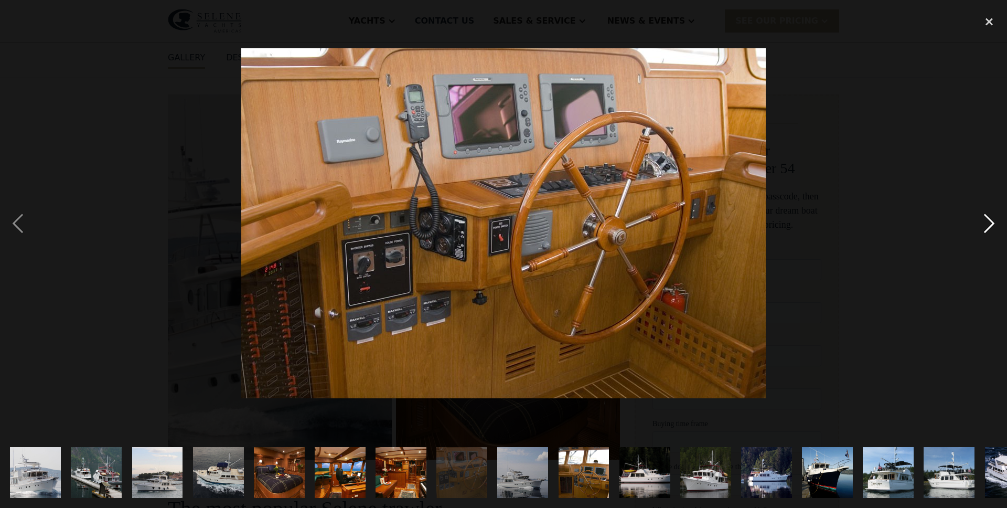
click at [985, 225] on div "next image" at bounding box center [990, 223] width 36 height 427
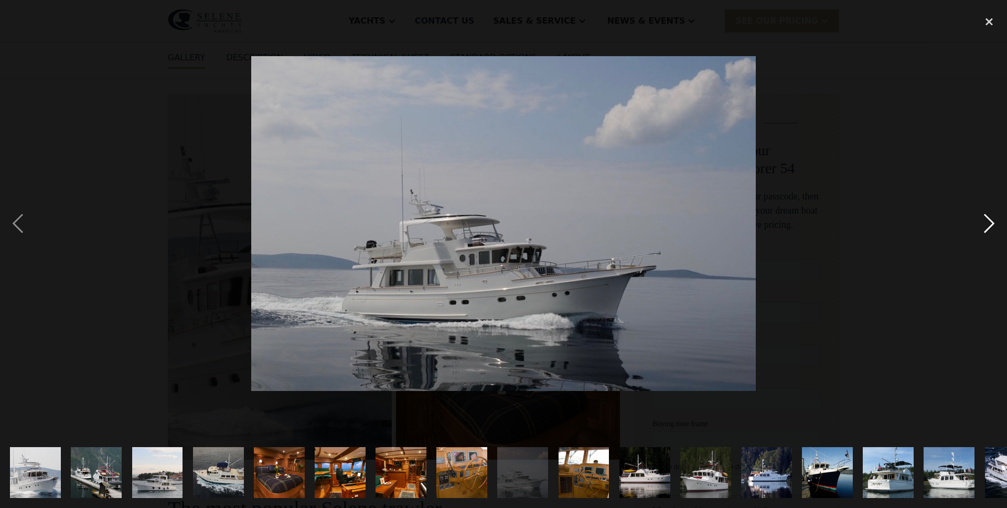
click at [985, 225] on div "next image" at bounding box center [990, 223] width 36 height 427
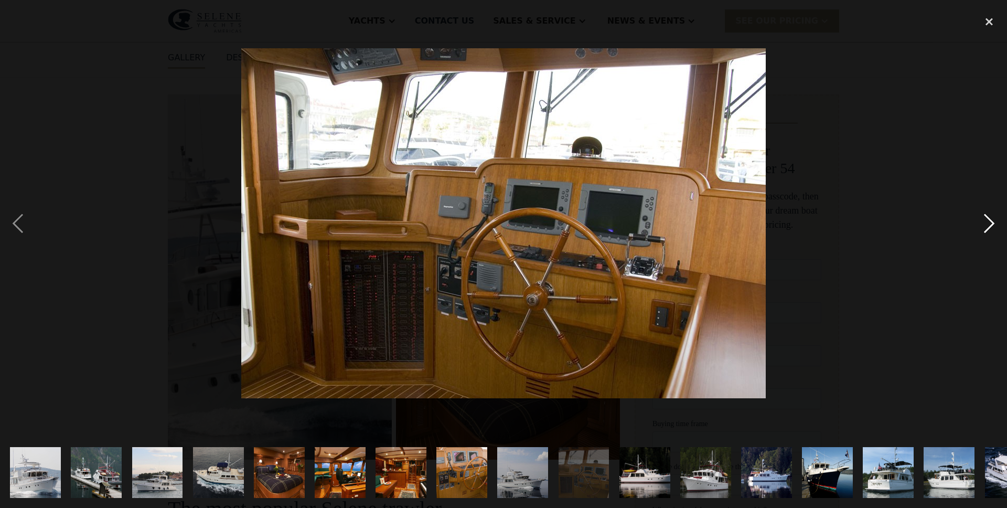
click at [985, 226] on div "next image" at bounding box center [990, 223] width 36 height 427
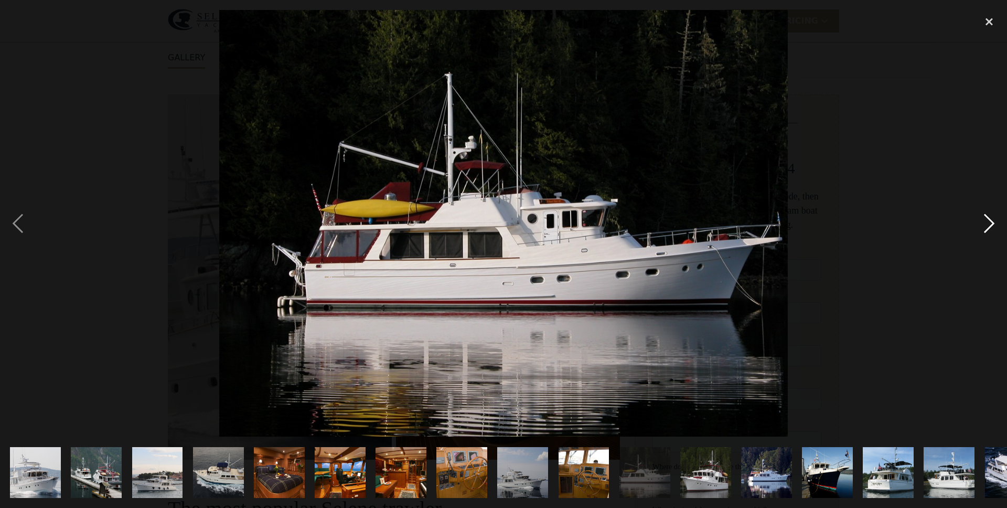
click at [985, 226] on div "next image" at bounding box center [990, 223] width 36 height 427
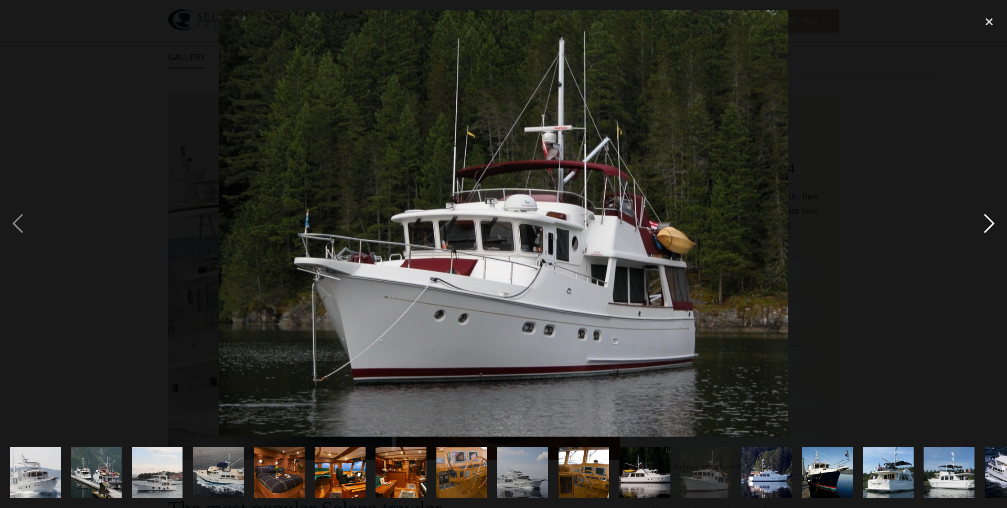
click at [985, 226] on div "next image" at bounding box center [990, 223] width 36 height 427
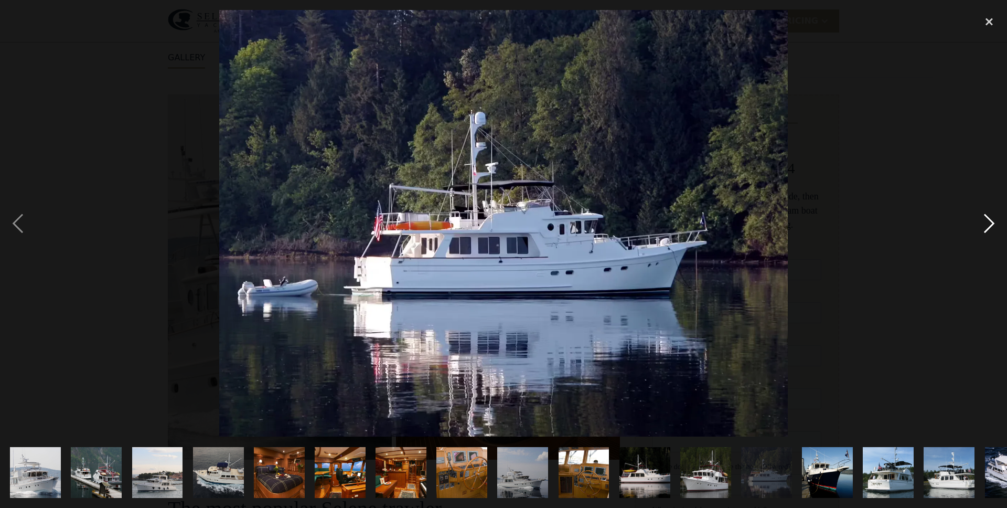
click at [985, 226] on div "next image" at bounding box center [990, 223] width 36 height 427
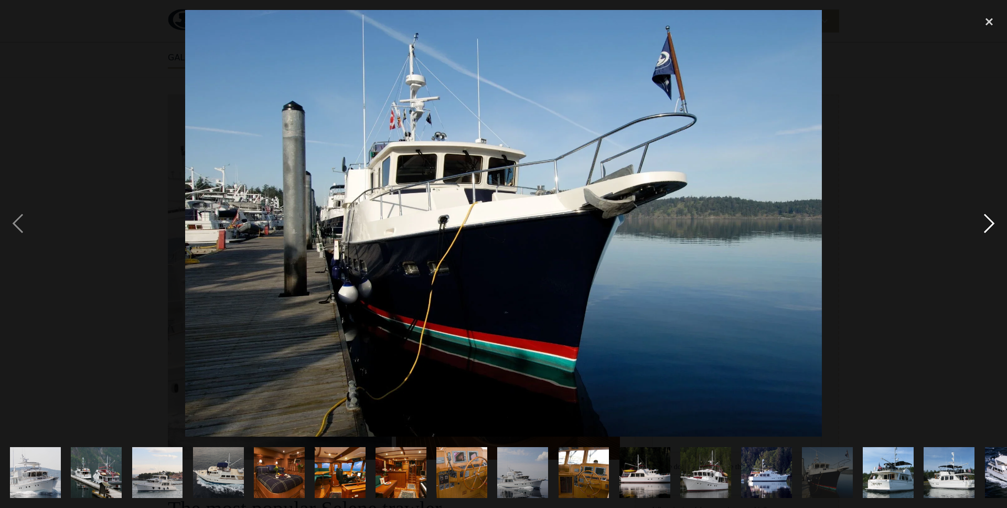
click at [985, 226] on div "next image" at bounding box center [990, 223] width 36 height 427
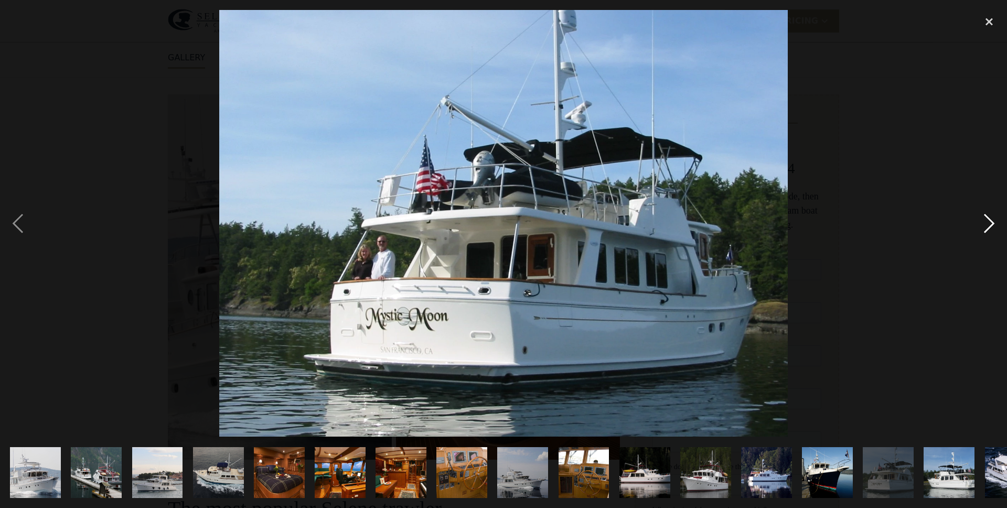
click at [985, 226] on div "next image" at bounding box center [990, 223] width 36 height 427
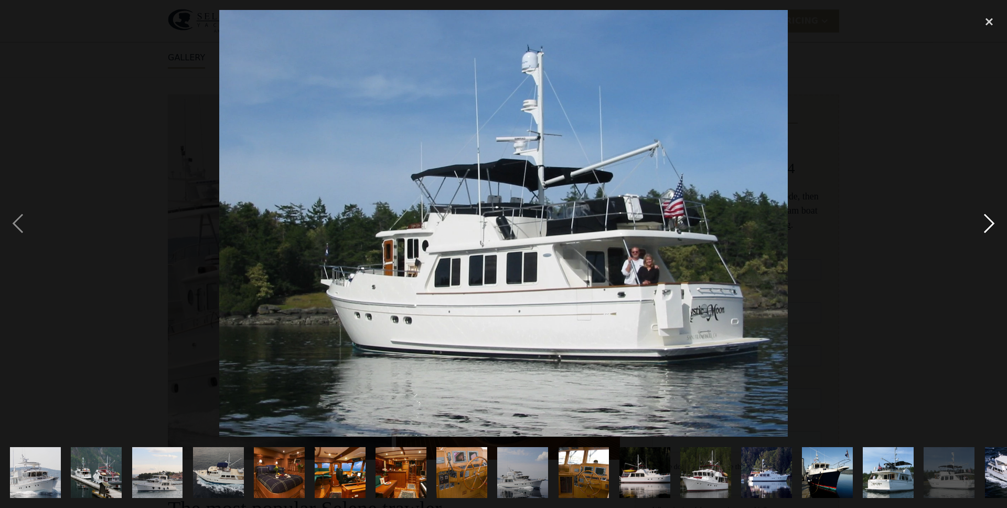
click at [985, 226] on div "next image" at bounding box center [990, 223] width 36 height 427
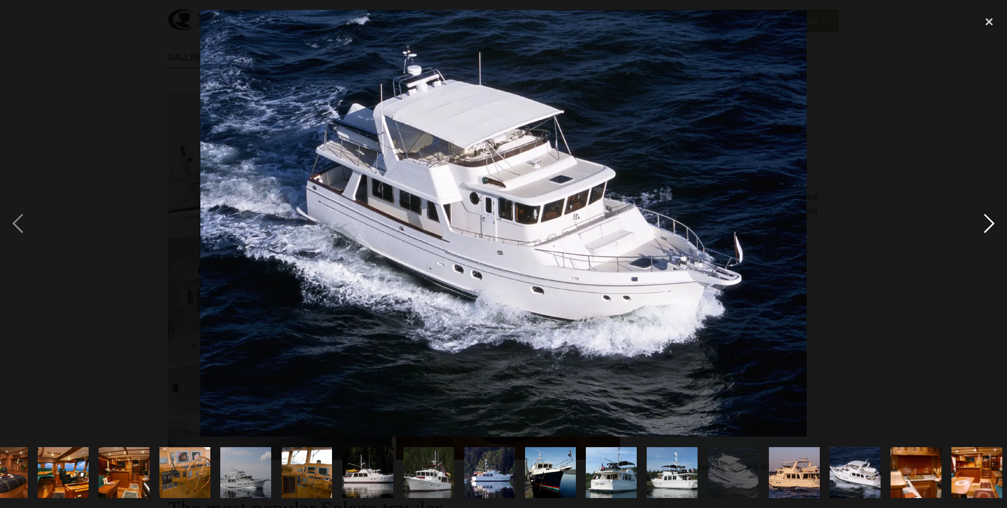
scroll to position [0, 282]
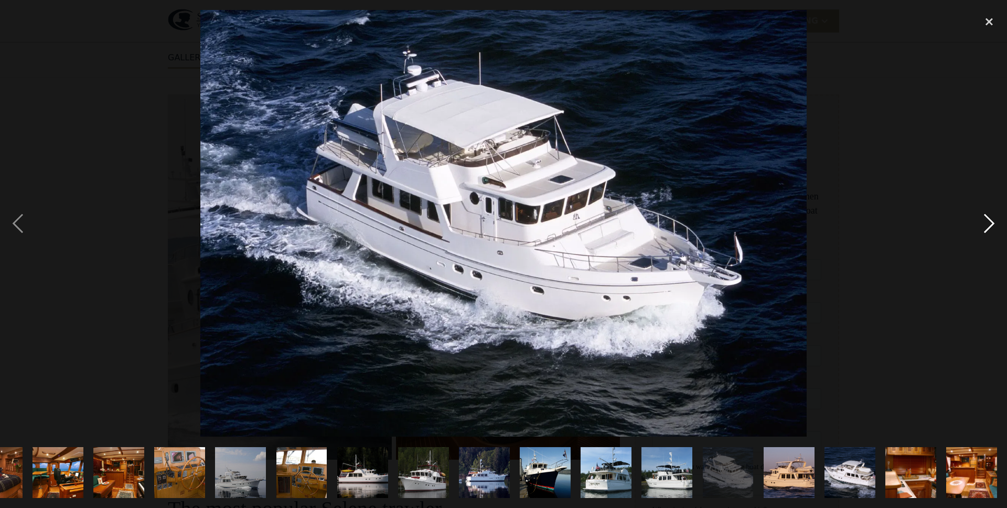
click at [985, 226] on div "next image" at bounding box center [990, 223] width 36 height 427
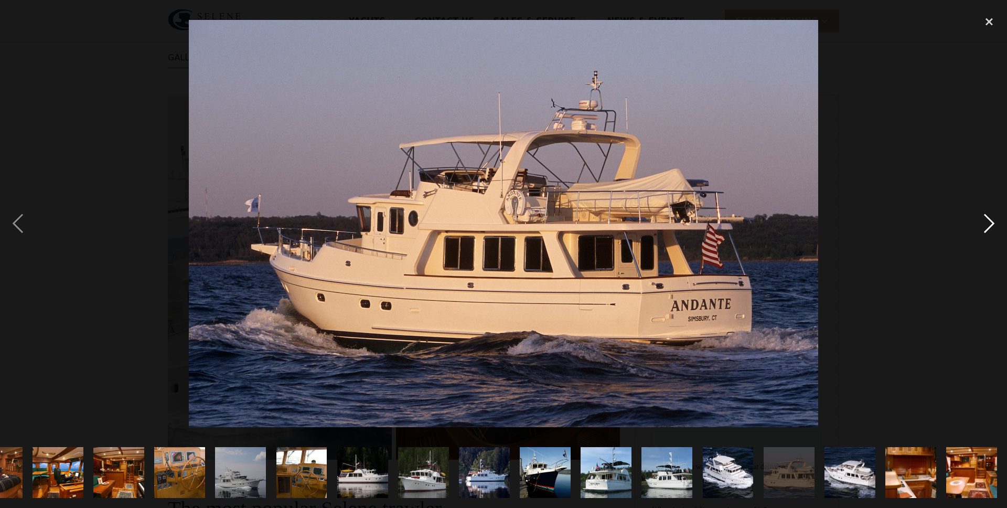
click at [985, 226] on div "next image" at bounding box center [990, 223] width 36 height 427
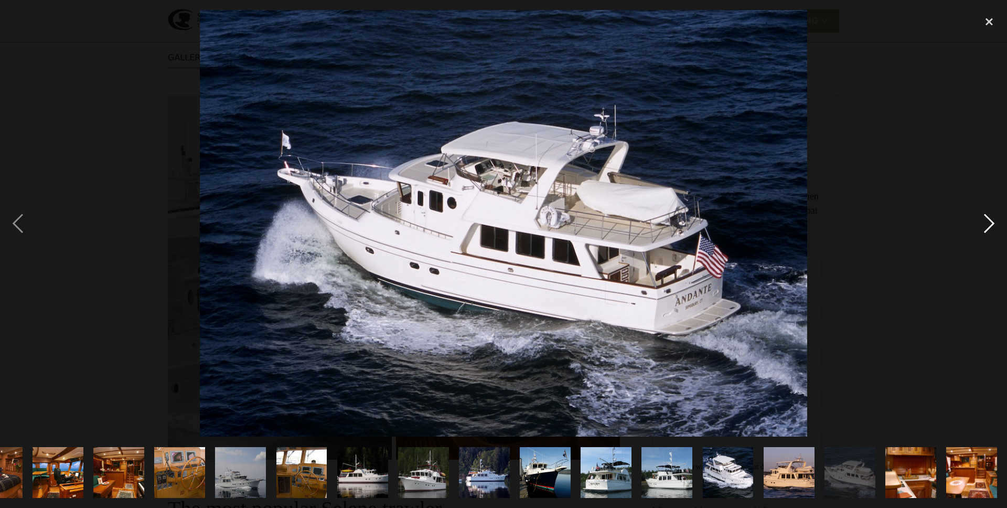
click at [985, 226] on div "next image" at bounding box center [990, 223] width 36 height 427
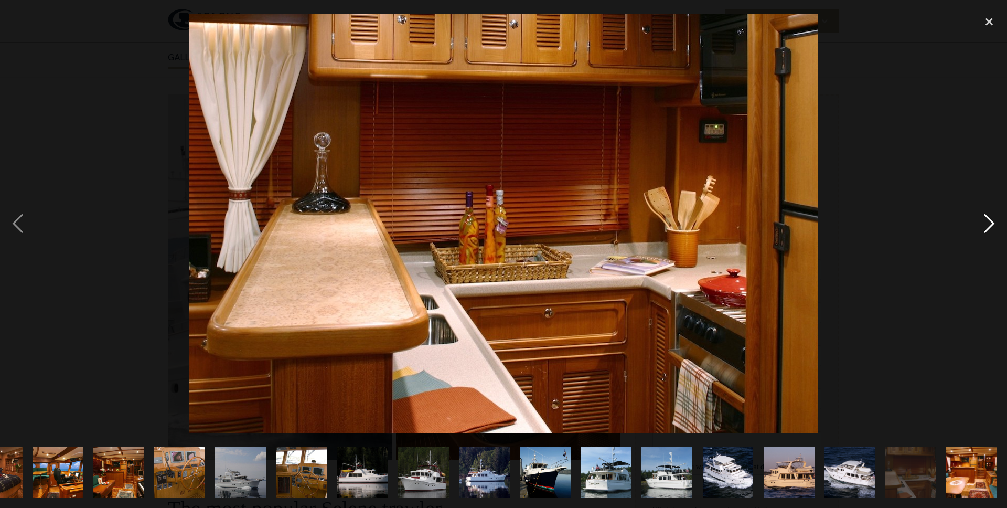
click at [985, 226] on div "next image" at bounding box center [990, 223] width 36 height 427
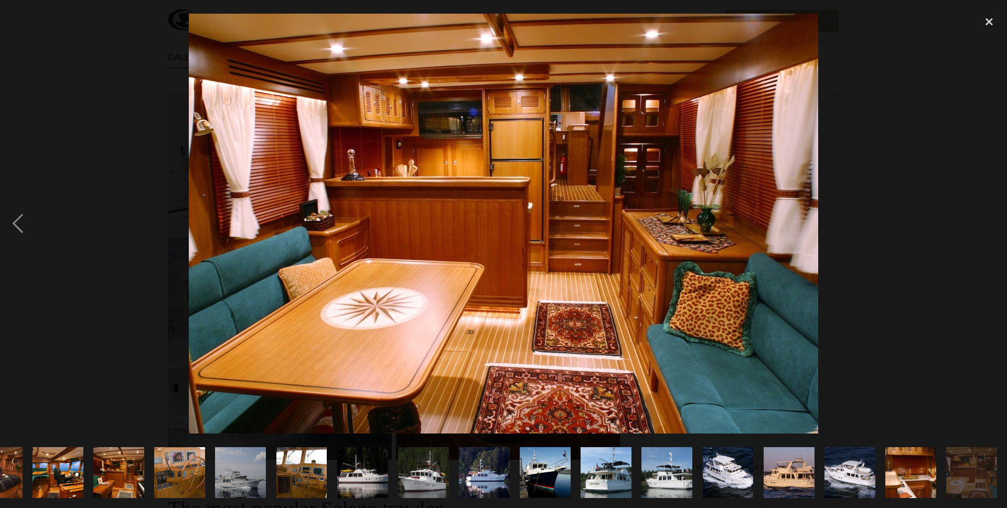
click at [985, 226] on div "next image" at bounding box center [990, 223] width 36 height 427
click at [19, 224] on div "previous image" at bounding box center [18, 223] width 36 height 427
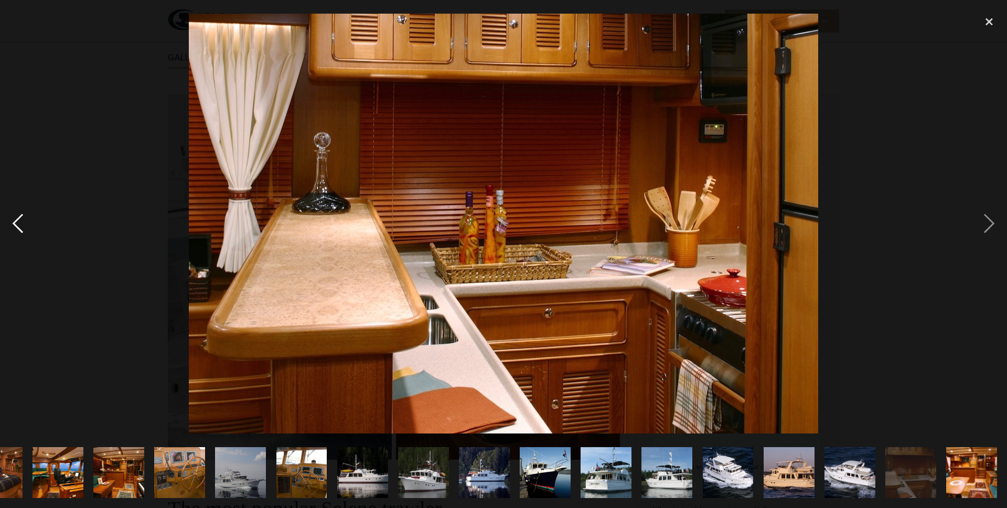
click at [19, 224] on div "previous image" at bounding box center [18, 223] width 36 height 427
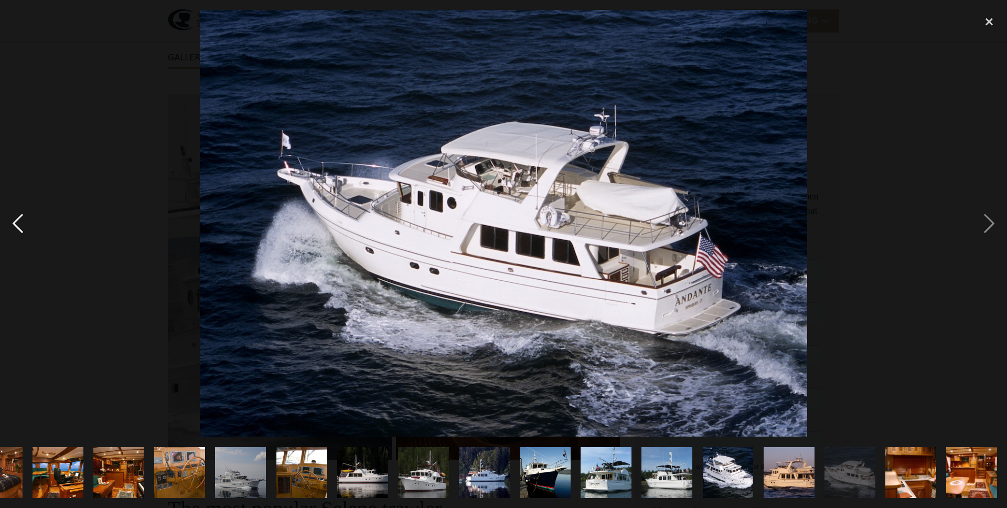
click at [19, 224] on div "previous image" at bounding box center [18, 223] width 36 height 427
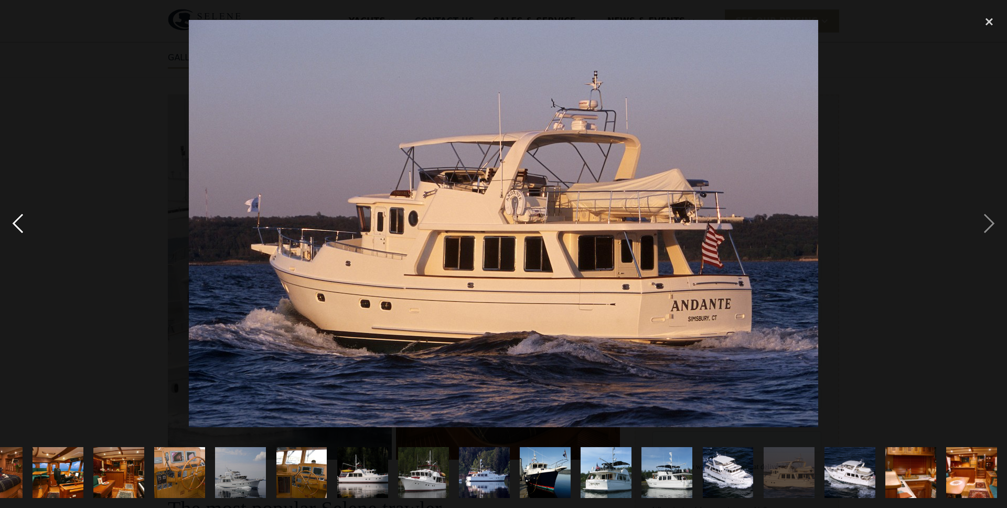
click at [19, 224] on div "previous image" at bounding box center [18, 223] width 36 height 427
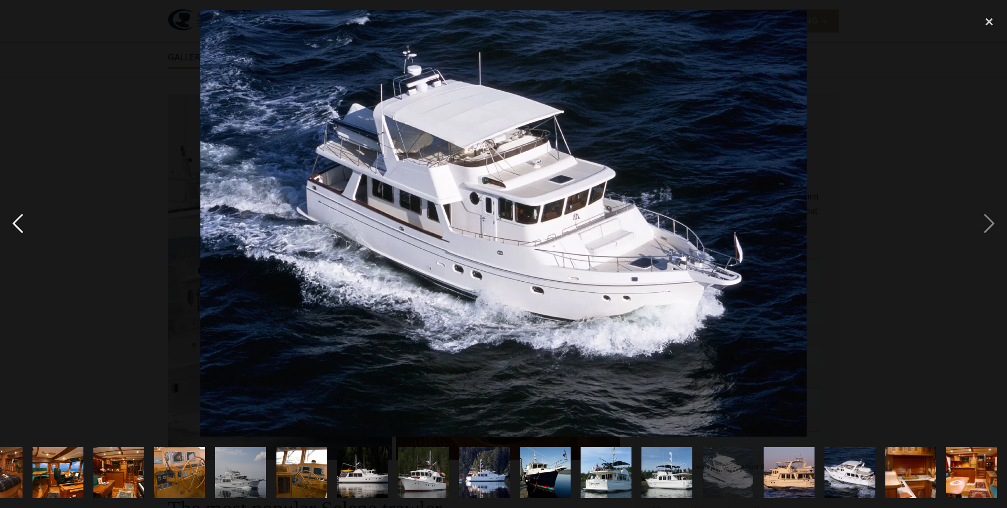
click at [18, 225] on div "previous image" at bounding box center [18, 223] width 36 height 427
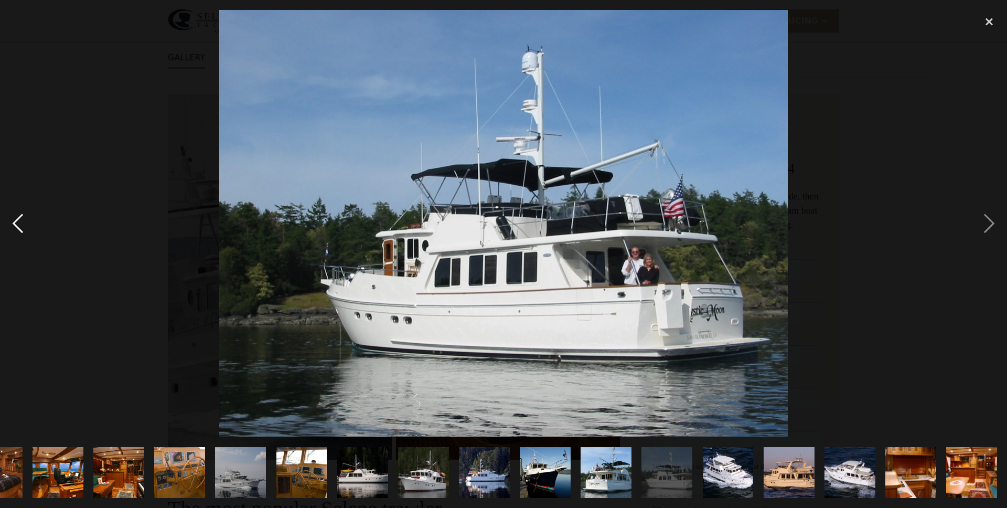
click at [18, 225] on div "previous image" at bounding box center [18, 223] width 36 height 427
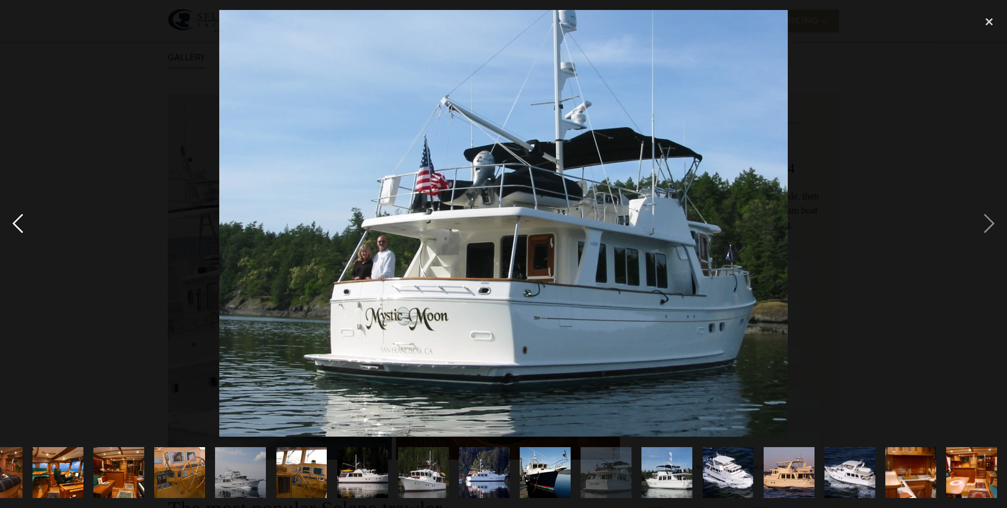
click at [18, 225] on div "previous image" at bounding box center [18, 223] width 36 height 427
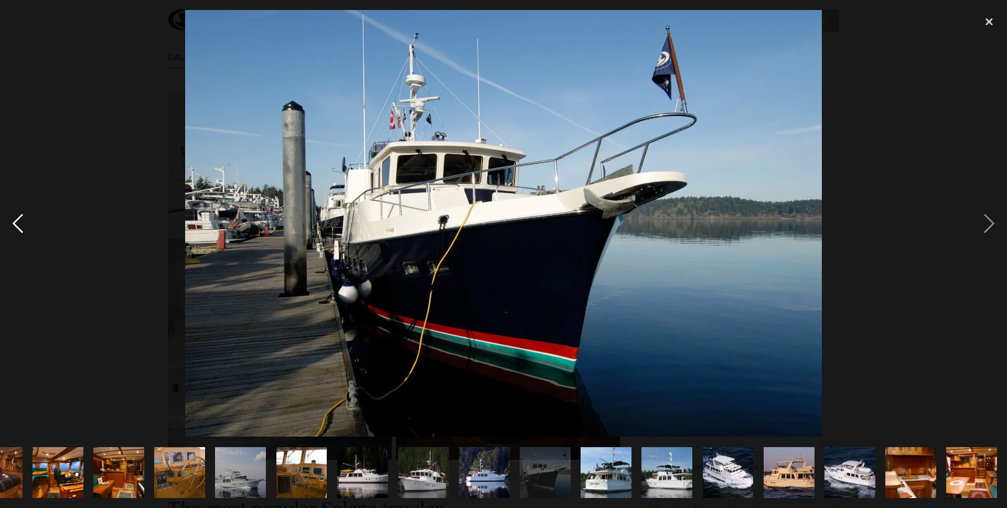
click at [18, 225] on div "previous image" at bounding box center [18, 223] width 36 height 427
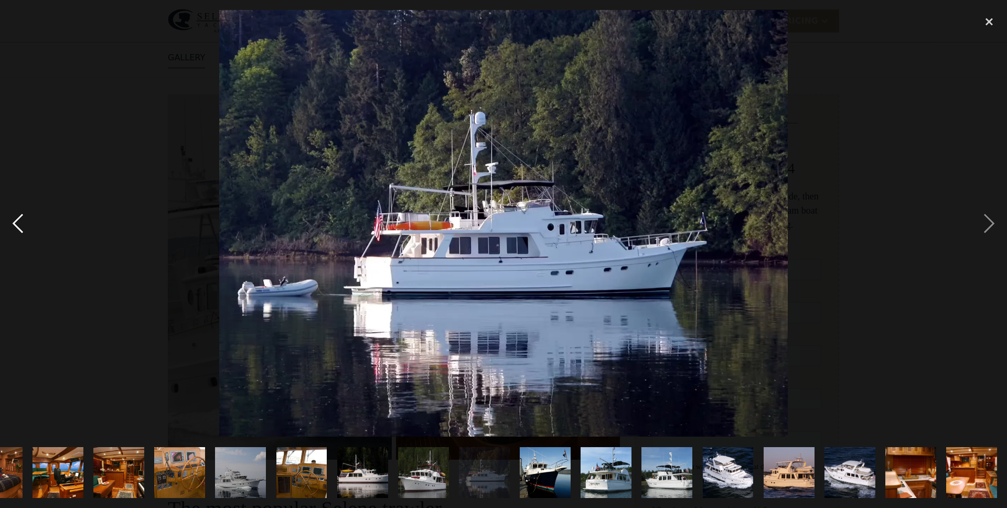
click at [18, 225] on div "previous image" at bounding box center [18, 223] width 36 height 427
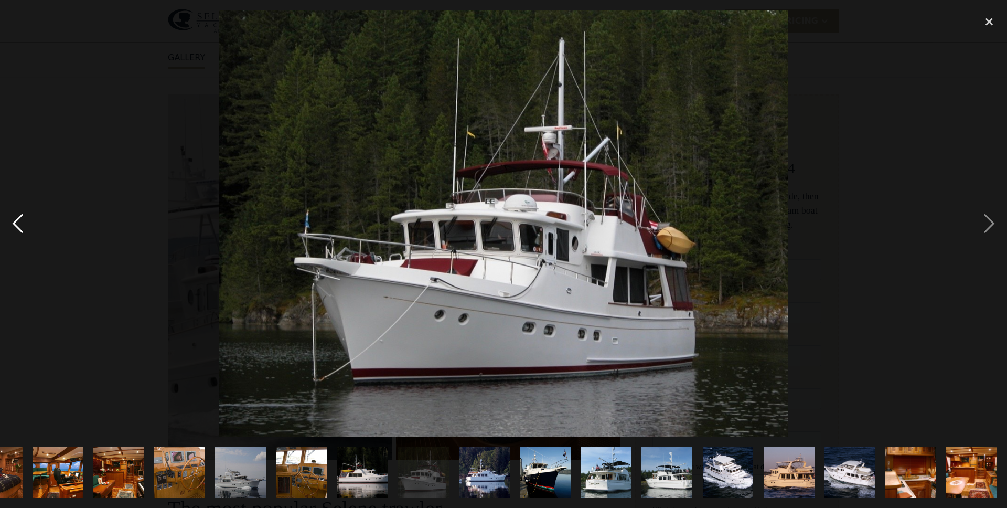
click at [18, 225] on div "previous image" at bounding box center [18, 223] width 36 height 427
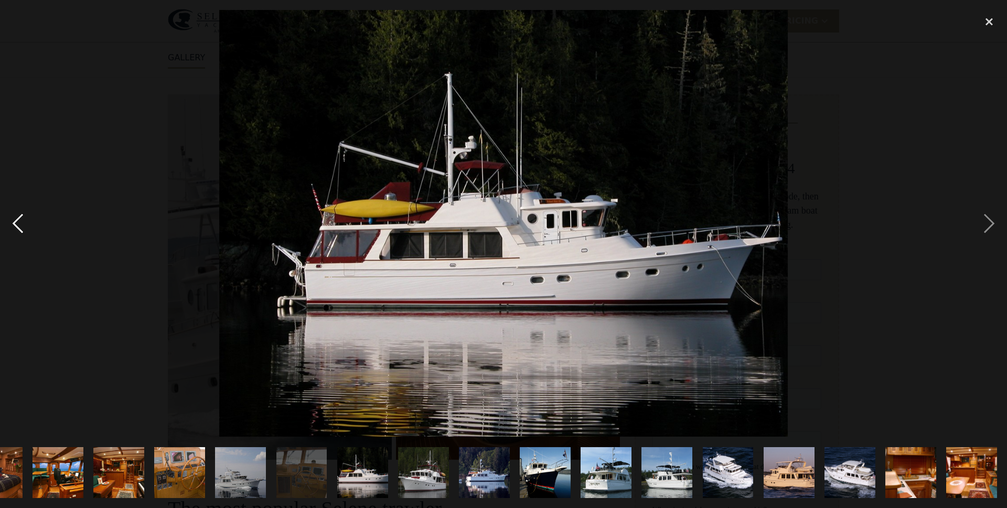
click at [18, 225] on div "previous image" at bounding box center [18, 223] width 36 height 427
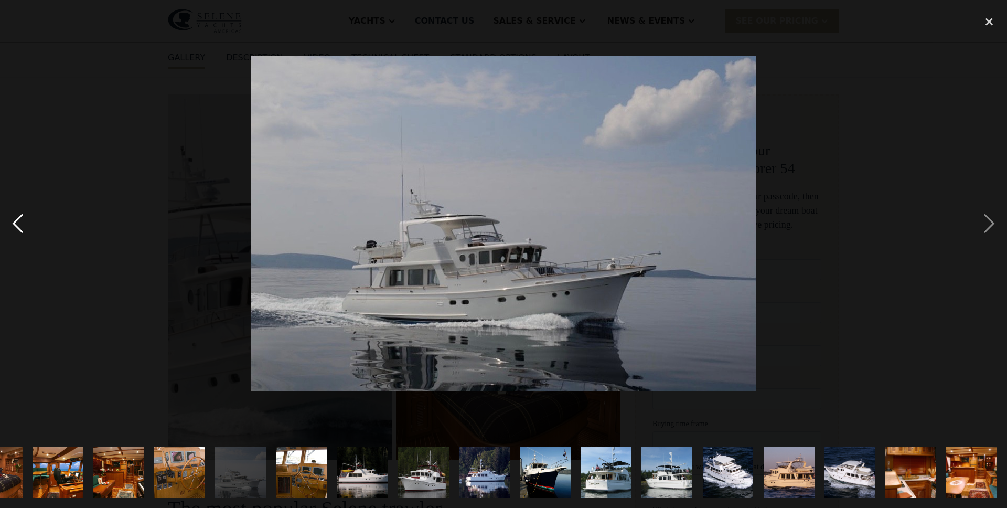
click at [18, 225] on div "previous image" at bounding box center [18, 223] width 36 height 427
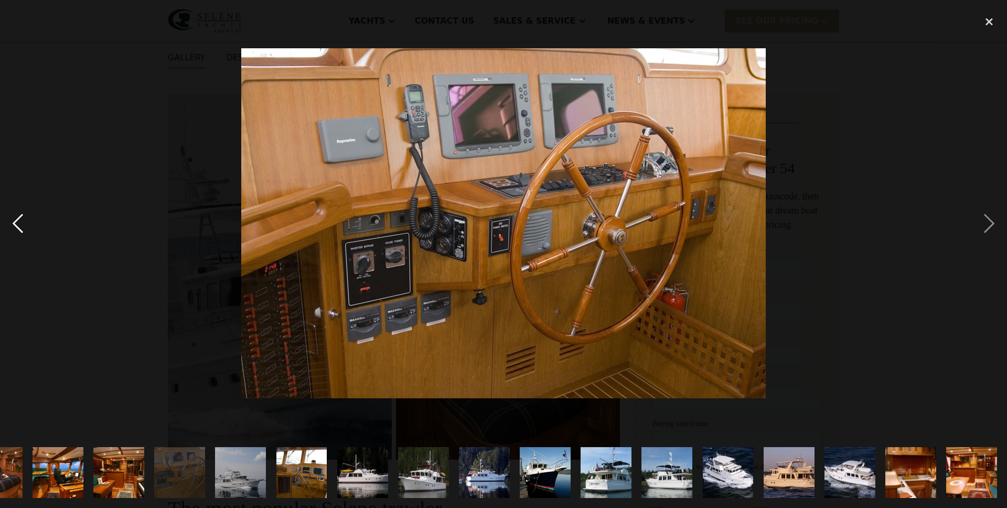
click at [18, 225] on div "previous image" at bounding box center [18, 223] width 36 height 427
click at [18, 226] on div "previous image" at bounding box center [18, 223] width 36 height 427
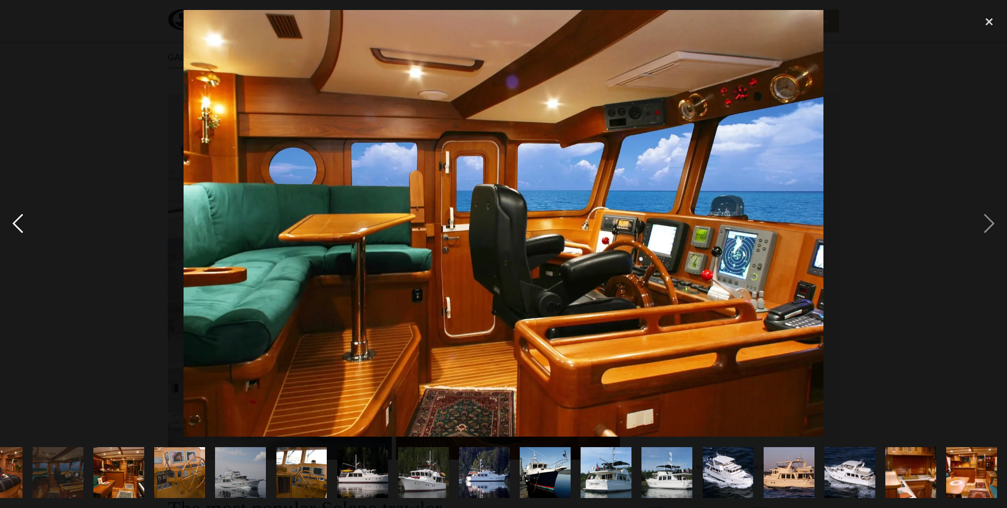
click at [18, 226] on div "previous image" at bounding box center [18, 223] width 36 height 427
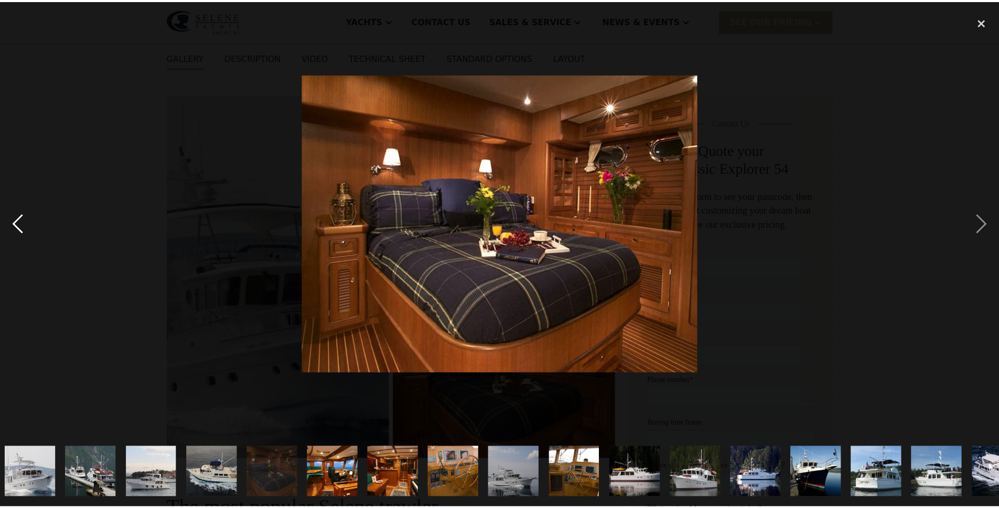
scroll to position [0, 0]
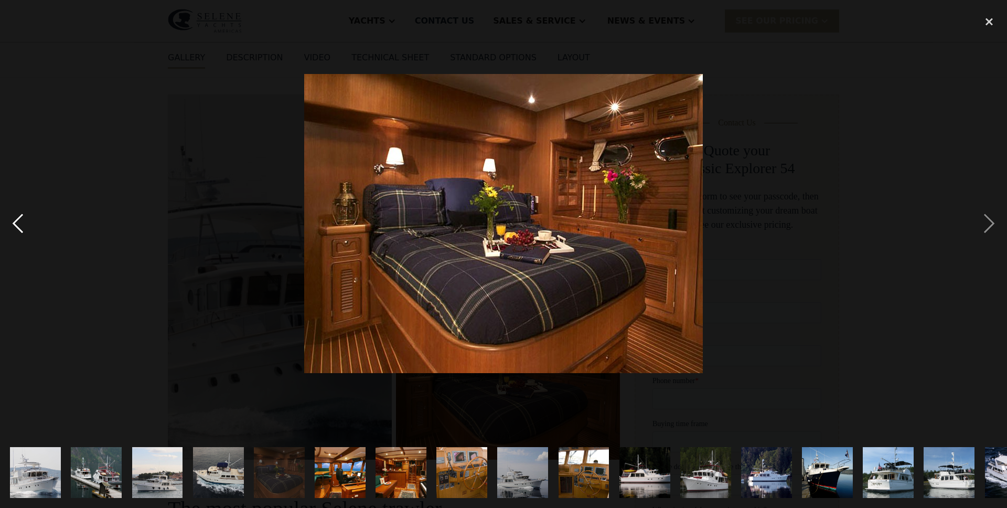
click at [18, 226] on div "previous image" at bounding box center [18, 223] width 36 height 427
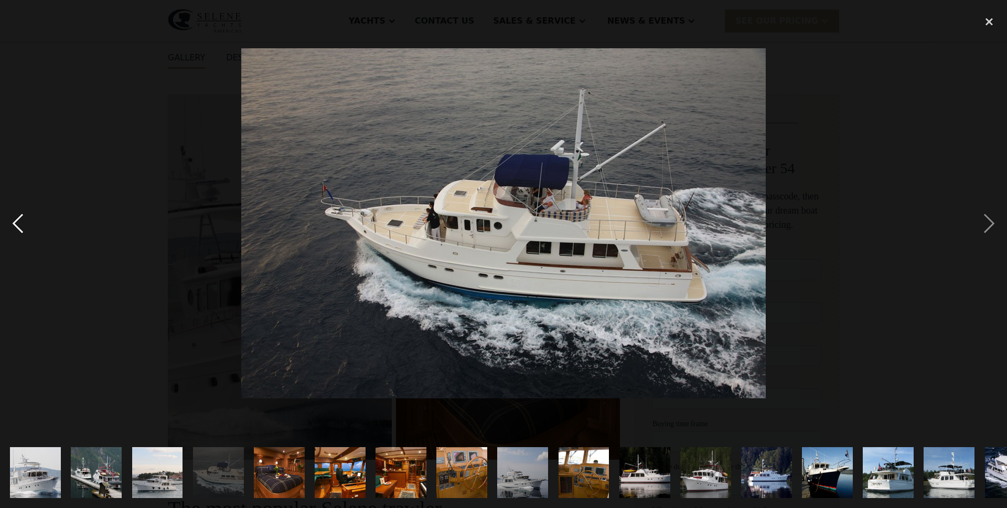
click at [18, 226] on div "previous image" at bounding box center [18, 223] width 36 height 427
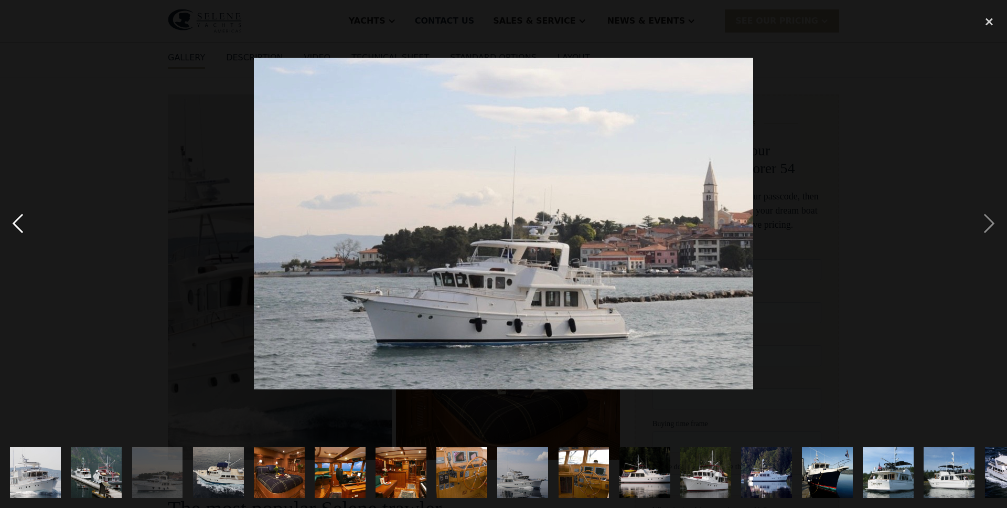
click at [18, 226] on div "previous image" at bounding box center [18, 223] width 36 height 427
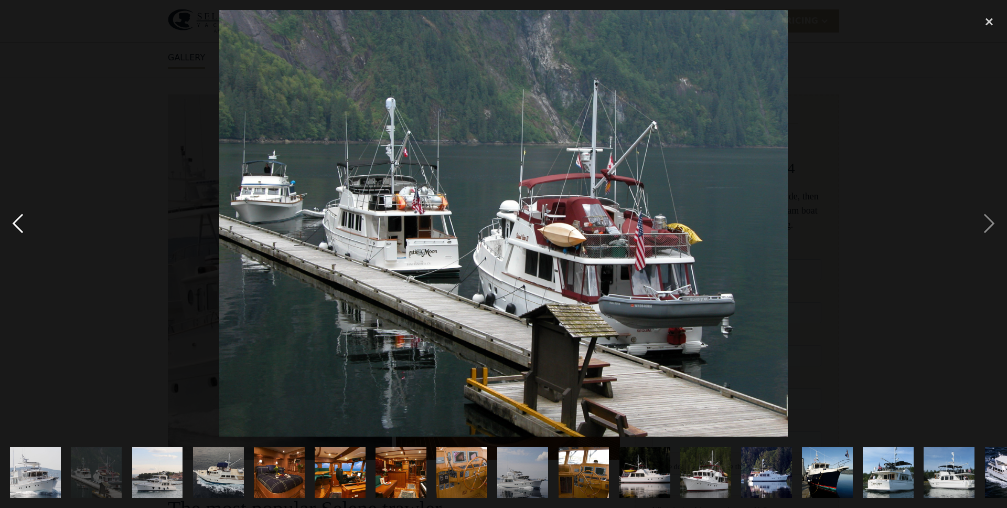
click at [18, 226] on div "previous image" at bounding box center [18, 223] width 36 height 427
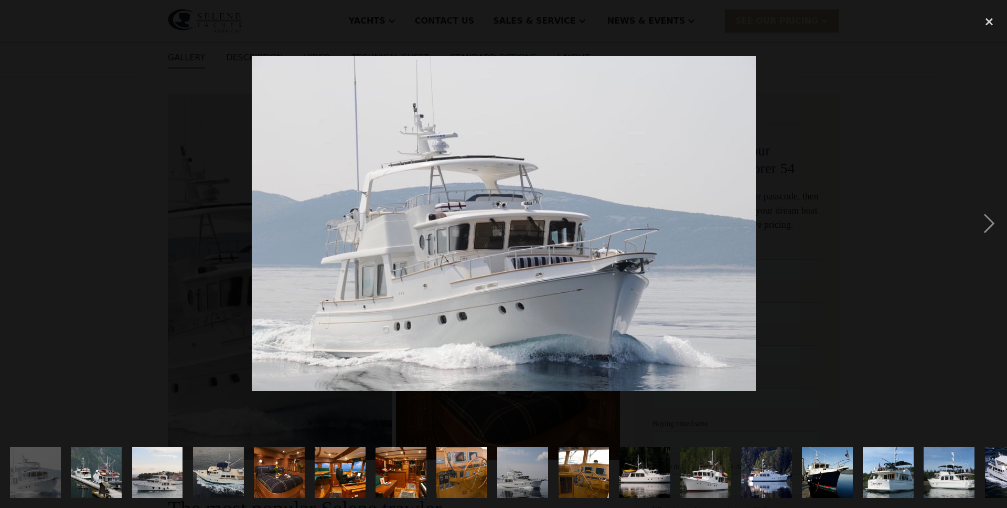
click at [18, 226] on div "previous image" at bounding box center [18, 223] width 36 height 427
click at [365, 196] on img at bounding box center [504, 223] width 504 height 335
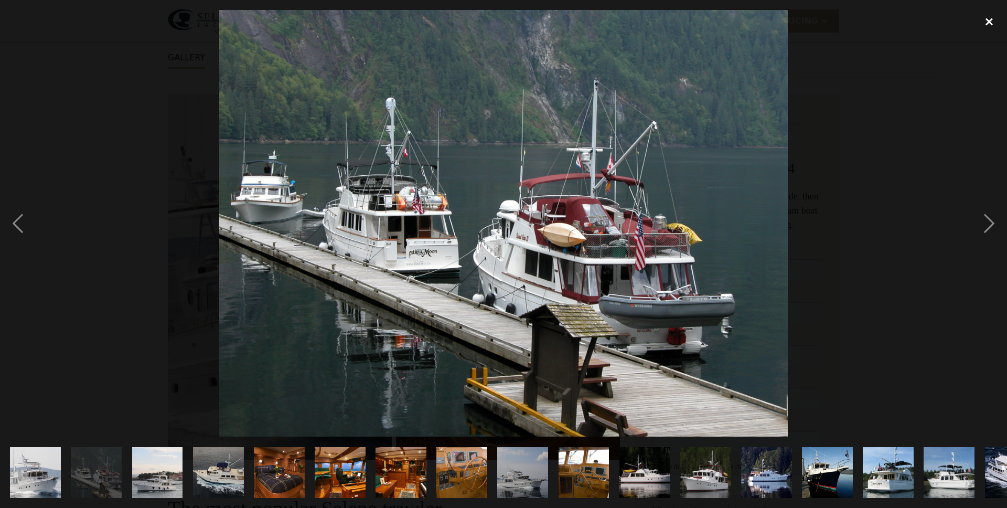
click at [992, 19] on div "close lightbox" at bounding box center [990, 21] width 36 height 23
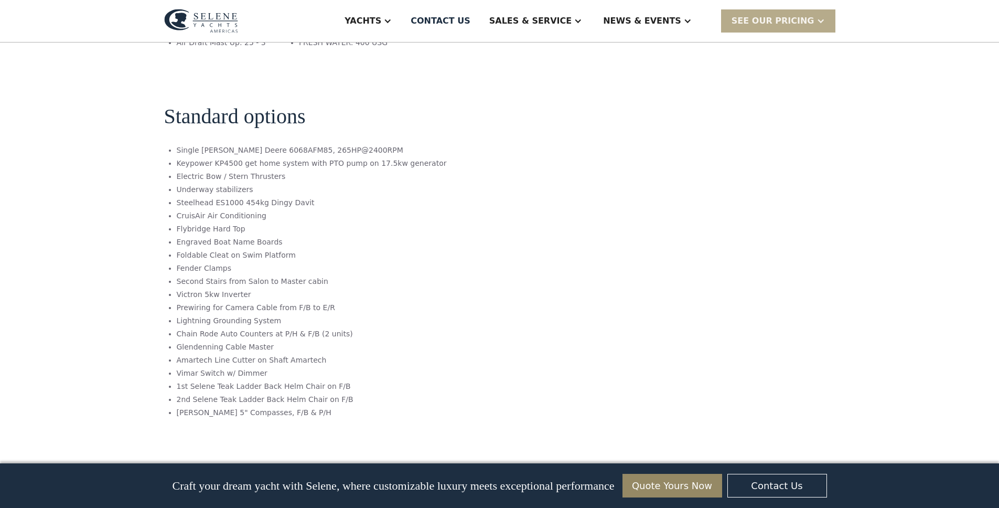
scroll to position [1715, 0]
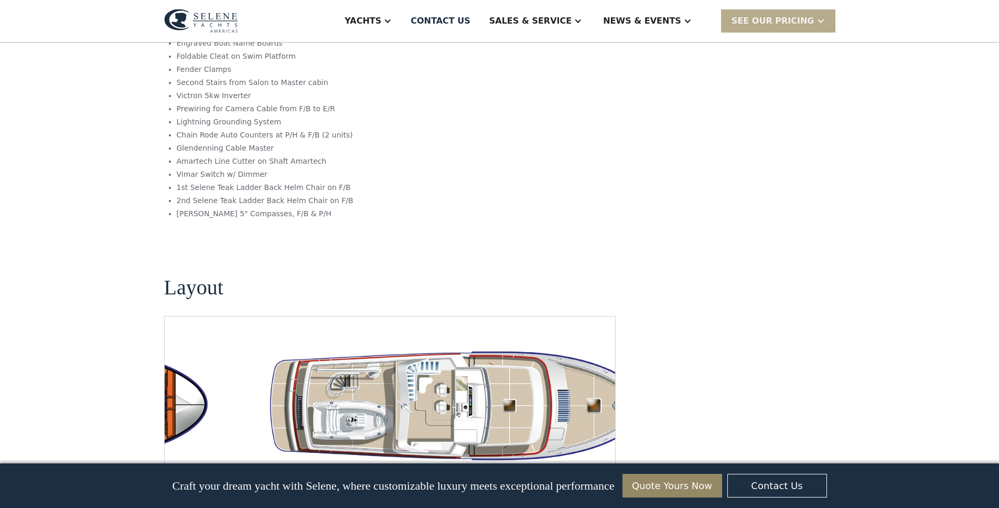
click at [569, 468] on img "Previous slide" at bounding box center [569, 480] width 25 height 25
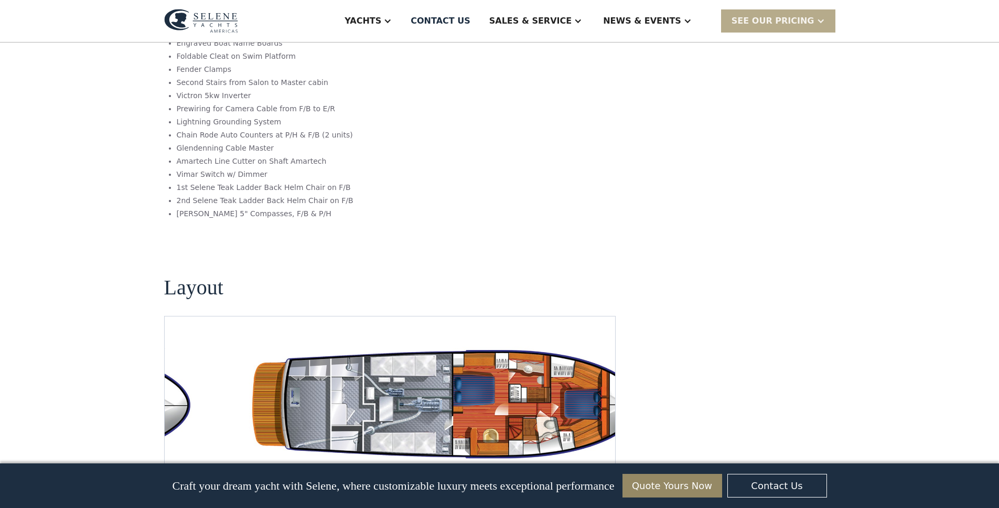
click at [478, 342] on img "open lightbox" at bounding box center [457, 405] width 434 height 126
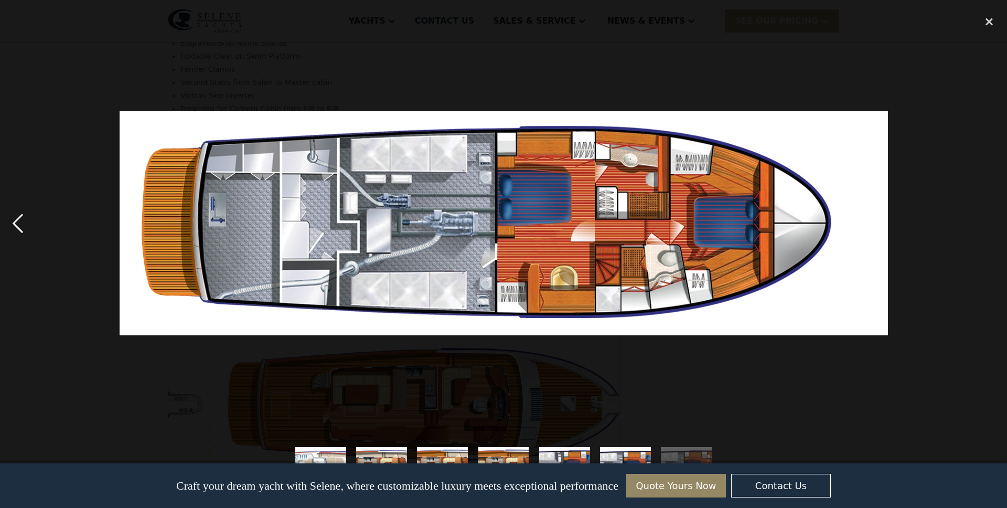
click at [19, 215] on div "previous image" at bounding box center [18, 223] width 36 height 427
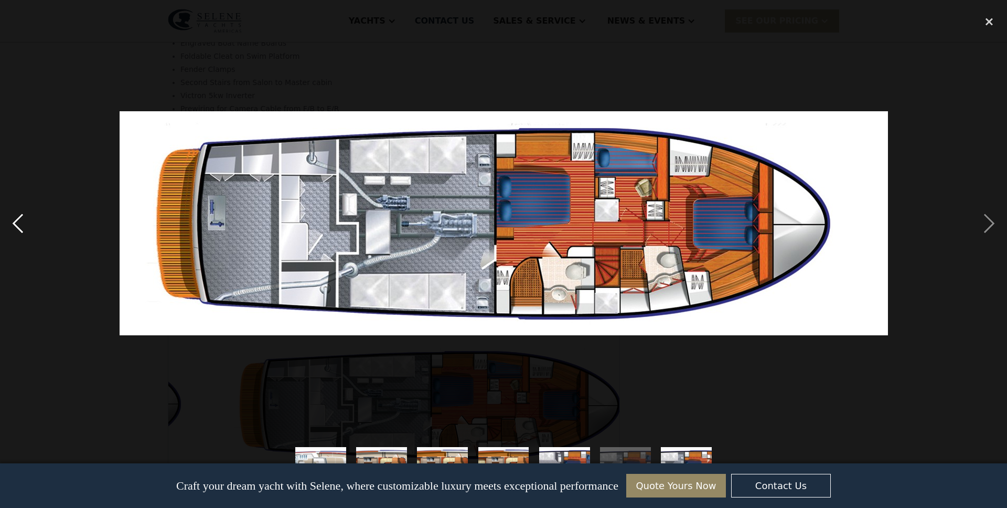
click at [19, 215] on div "previous image" at bounding box center [18, 223] width 36 height 427
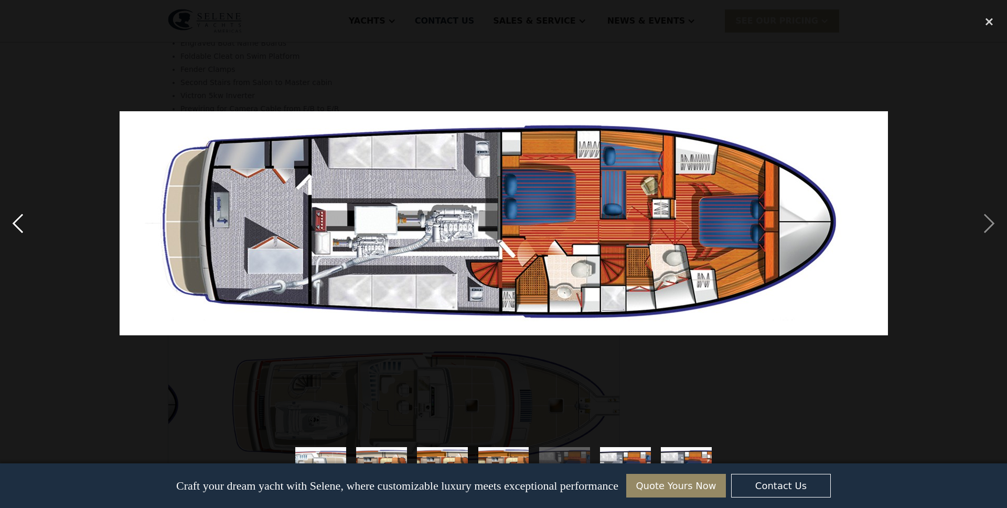
click at [19, 215] on div "previous image" at bounding box center [18, 223] width 36 height 427
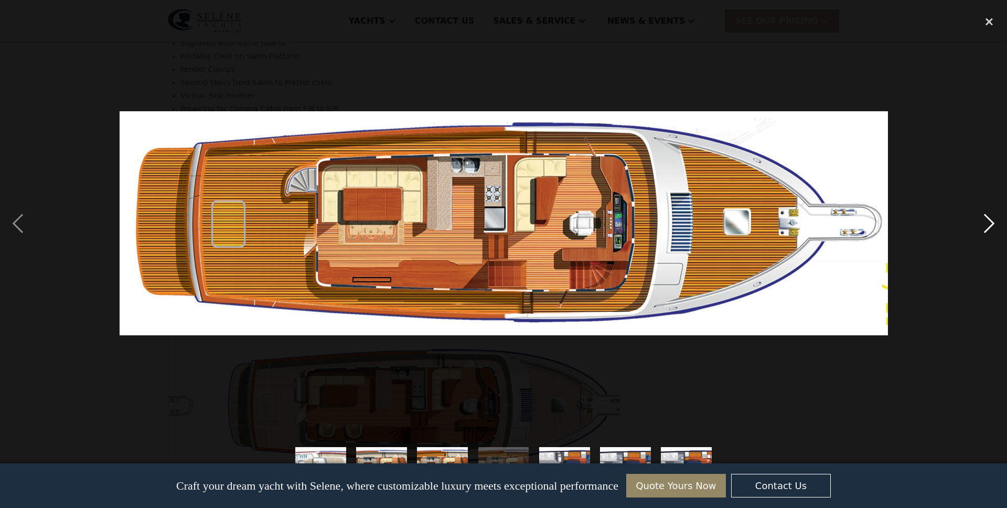
click at [994, 225] on div "next image" at bounding box center [990, 223] width 36 height 427
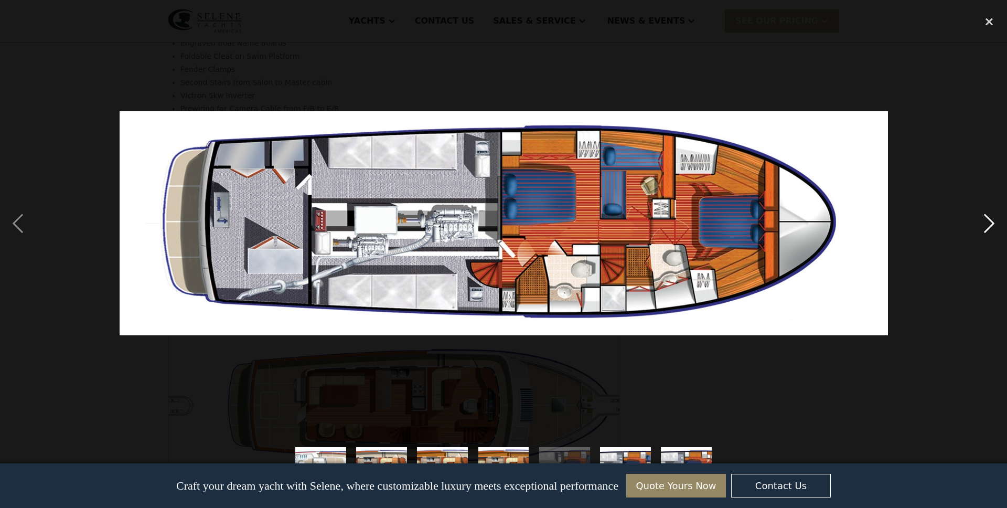
click at [994, 225] on div "next image" at bounding box center [990, 223] width 36 height 427
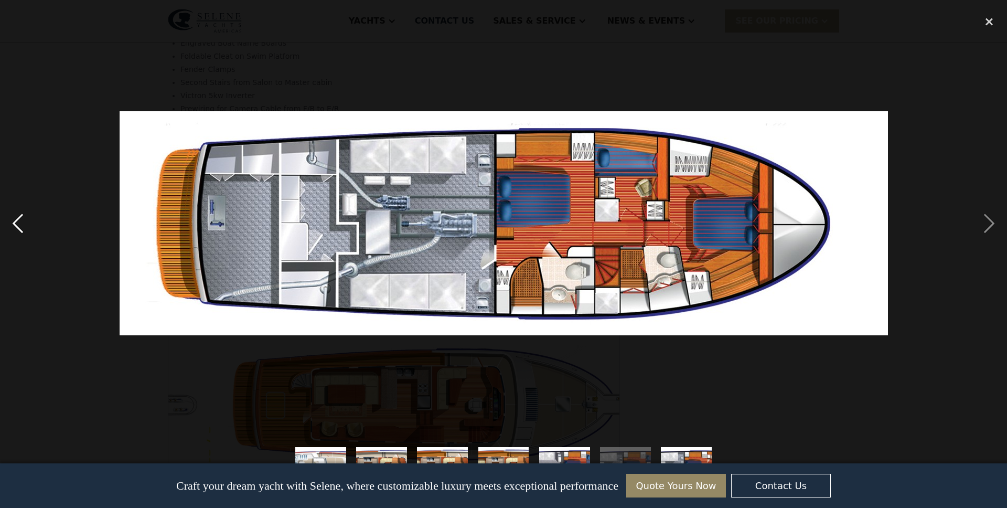
click at [24, 219] on div "previous image" at bounding box center [18, 223] width 36 height 427
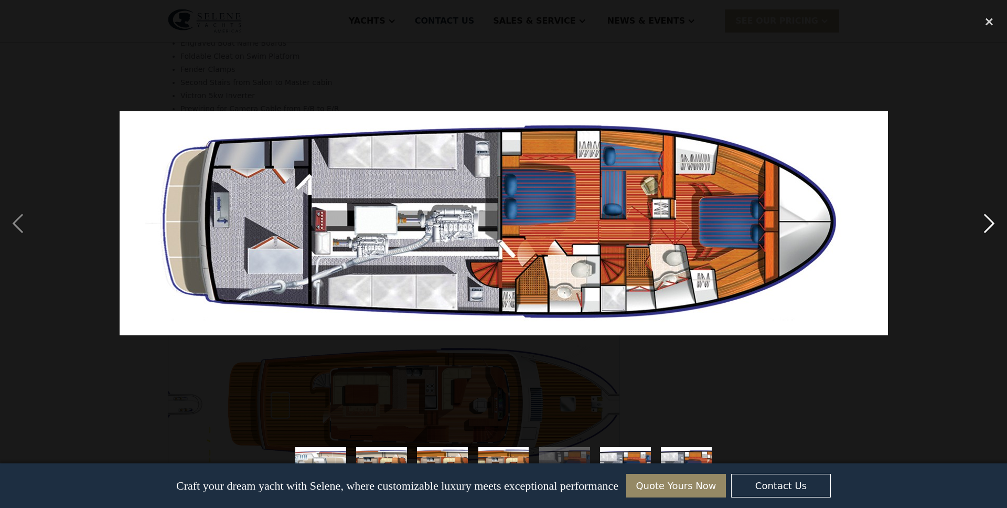
click at [993, 221] on div "next image" at bounding box center [990, 223] width 36 height 427
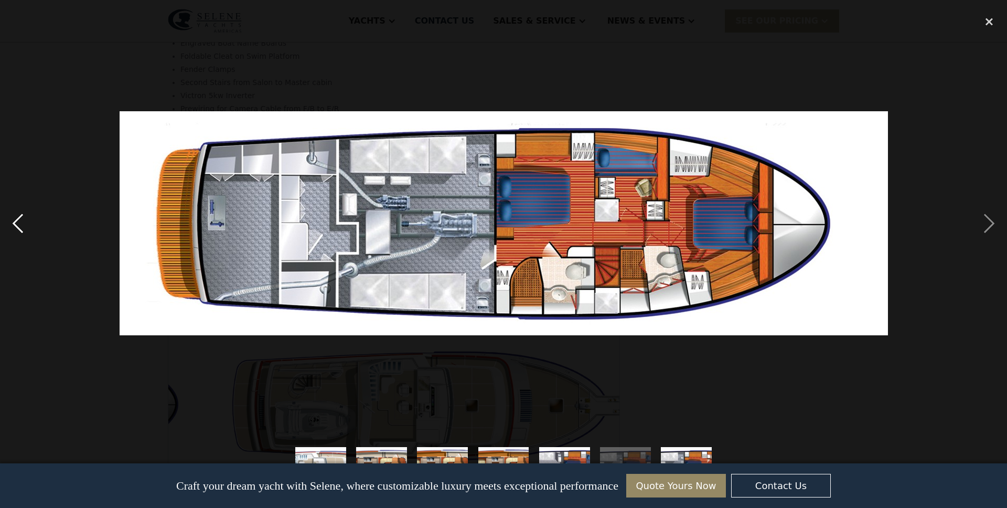
click at [19, 227] on div "previous image" at bounding box center [18, 223] width 36 height 427
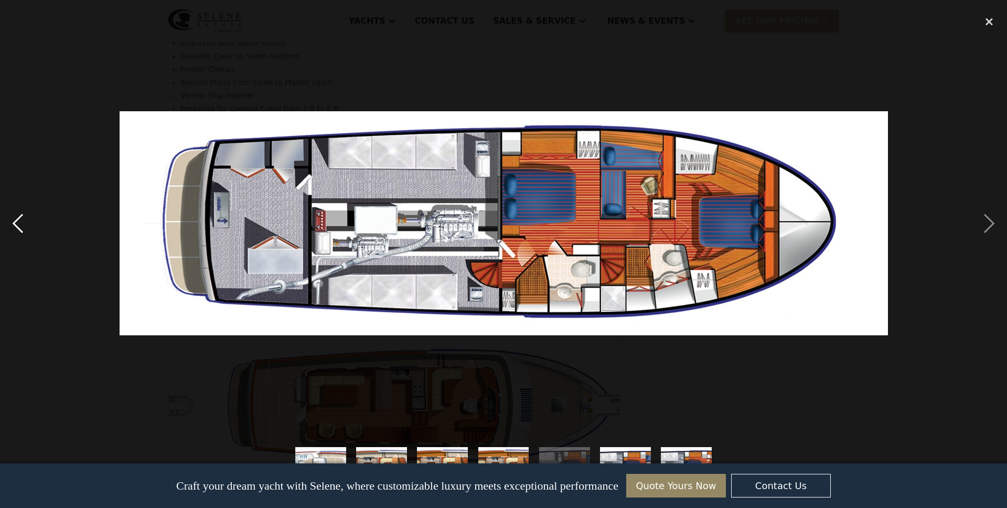
click at [20, 226] on div "previous image" at bounding box center [18, 223] width 36 height 427
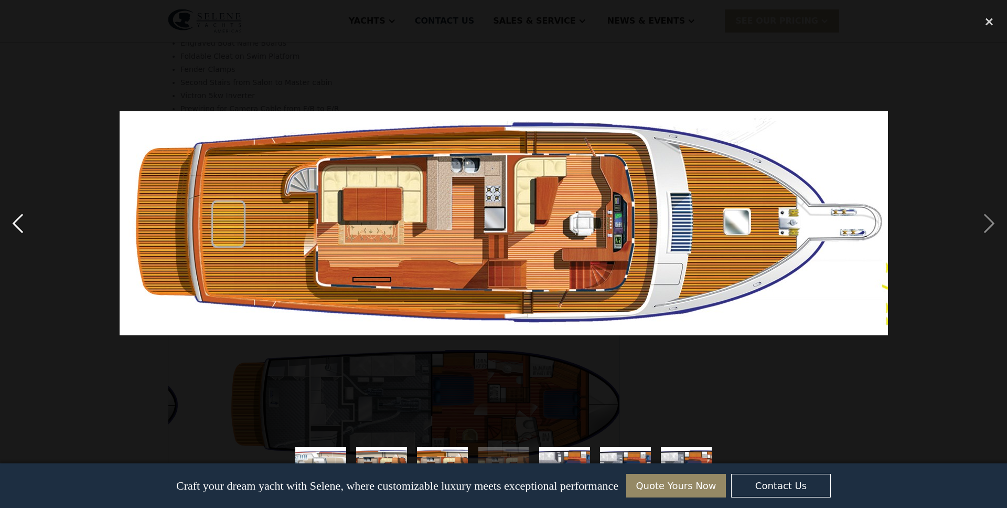
click at [20, 226] on div "previous image" at bounding box center [18, 223] width 36 height 427
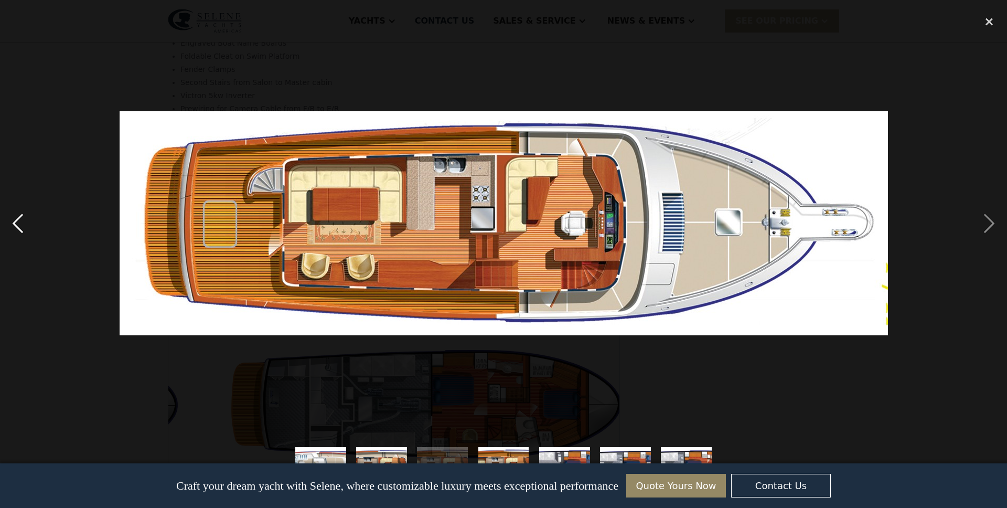
click at [20, 226] on div "previous image" at bounding box center [18, 223] width 36 height 427
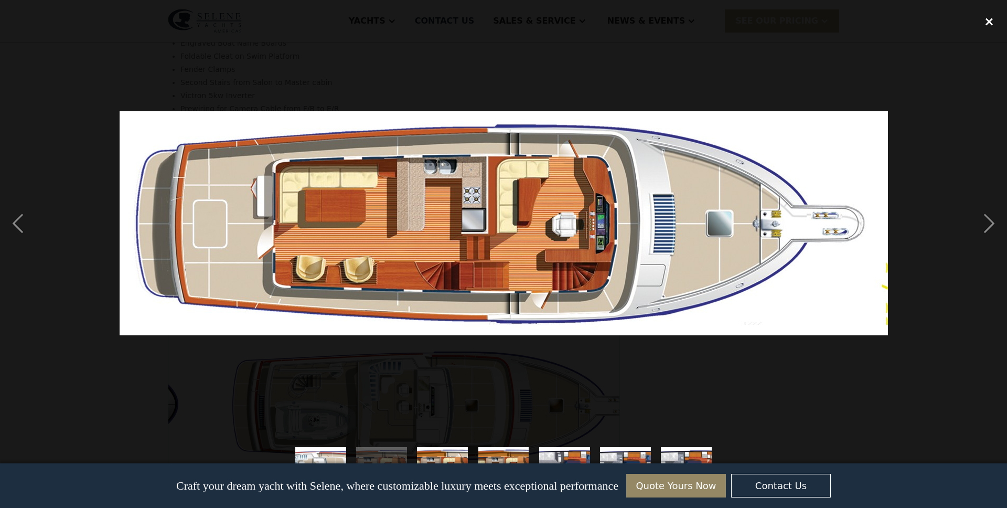
click at [989, 19] on div "close lightbox" at bounding box center [990, 21] width 36 height 23
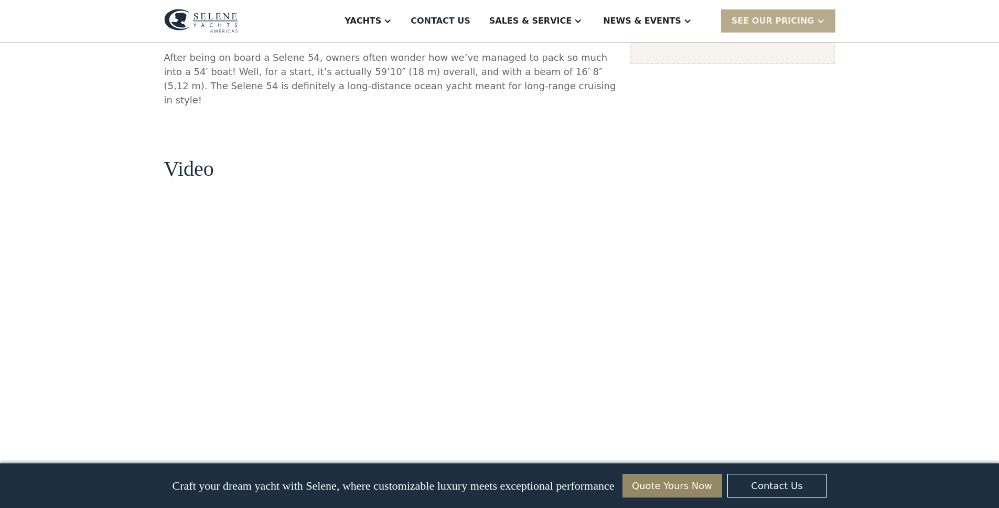
scroll to position [867, 0]
